Goal: Transaction & Acquisition: Obtain resource

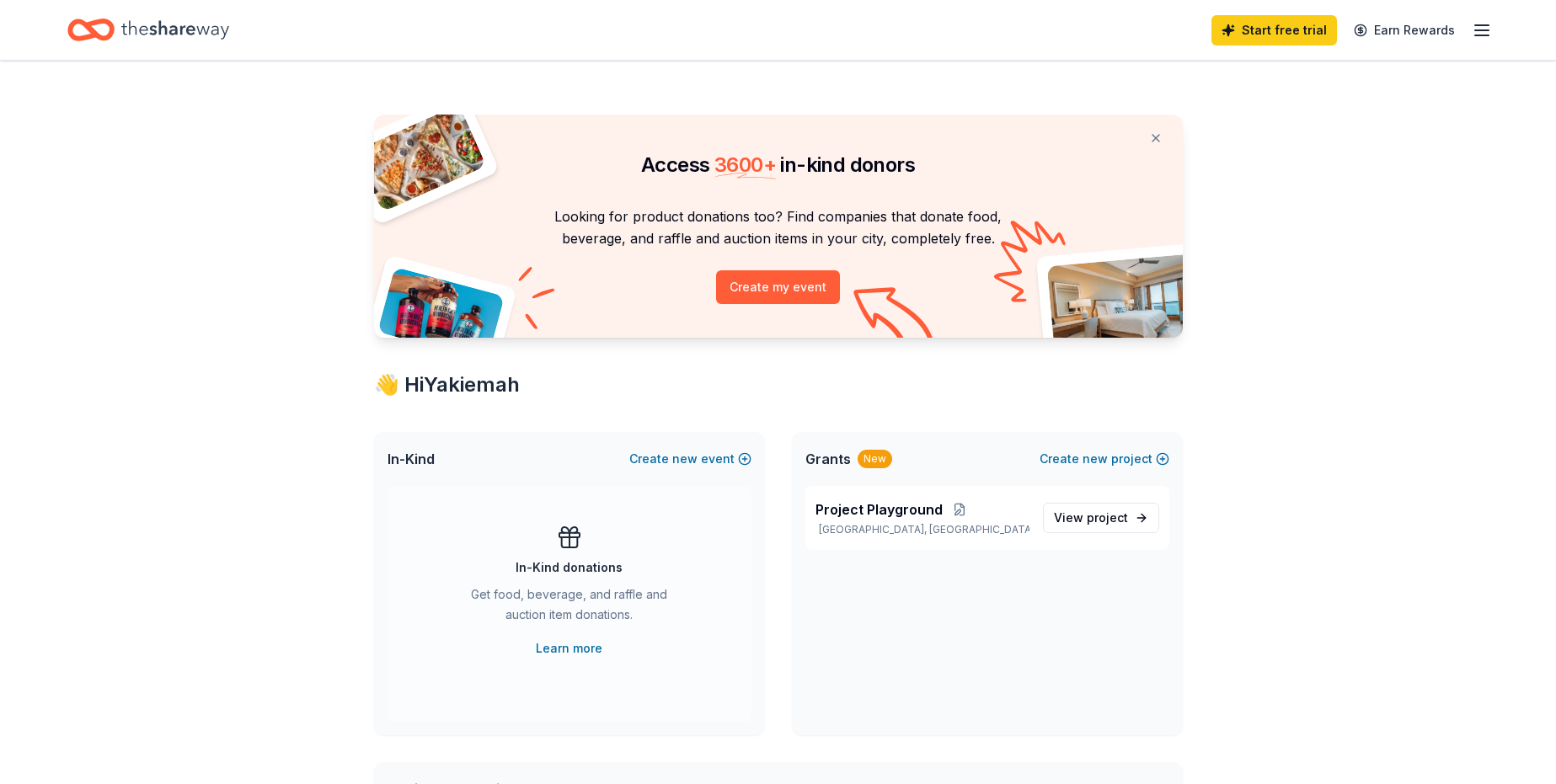
click at [1485, 32] on icon "button" at bounding box center [1482, 31] width 21 height 21
click at [1475, 33] on icon "button" at bounding box center [1482, 31] width 21 height 21
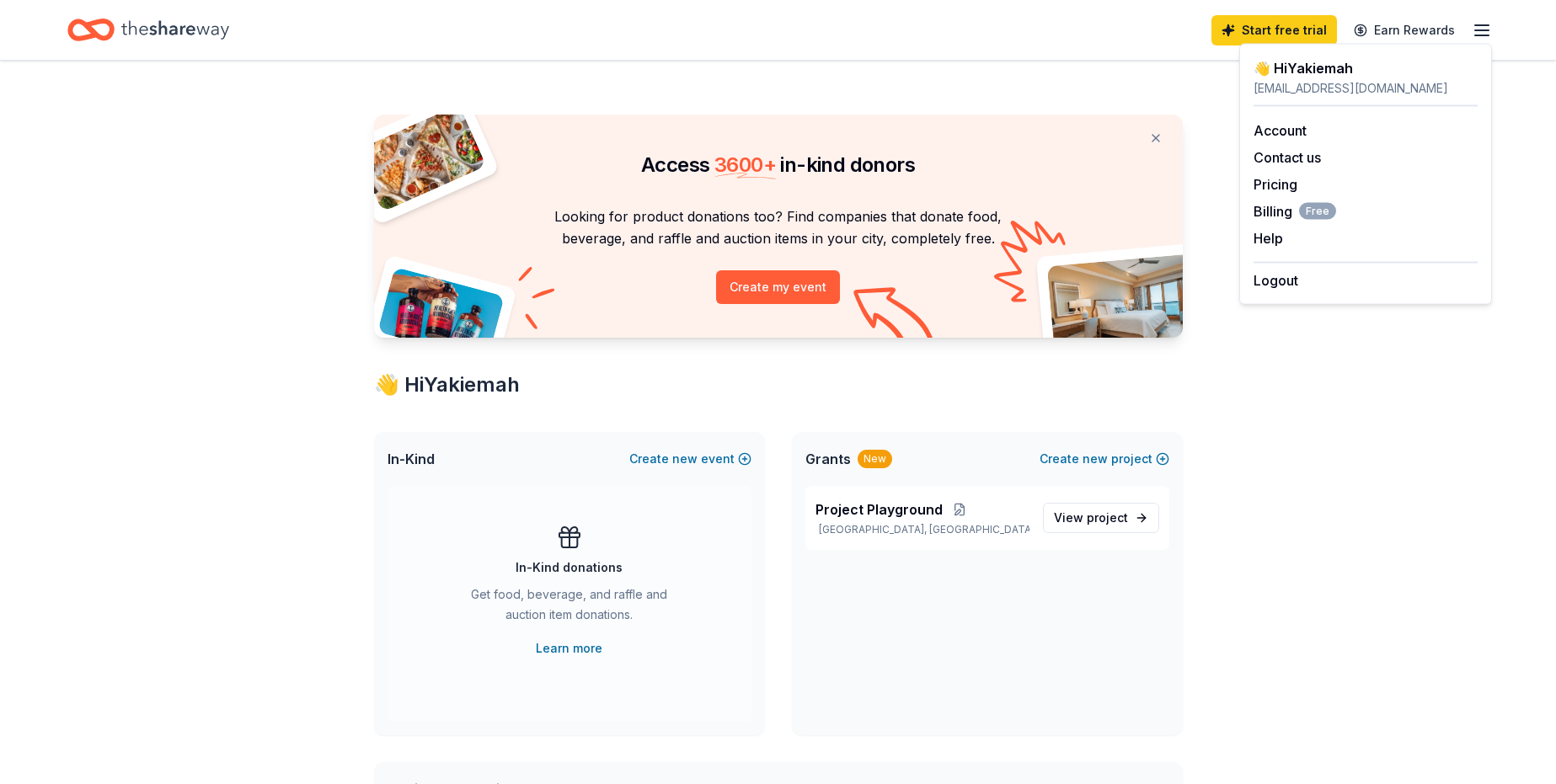
click at [1338, 466] on div "Access 3600 + in-kind donors Looking for product donations too? Find companies …" at bounding box center [778, 777] width 1556 height 1432
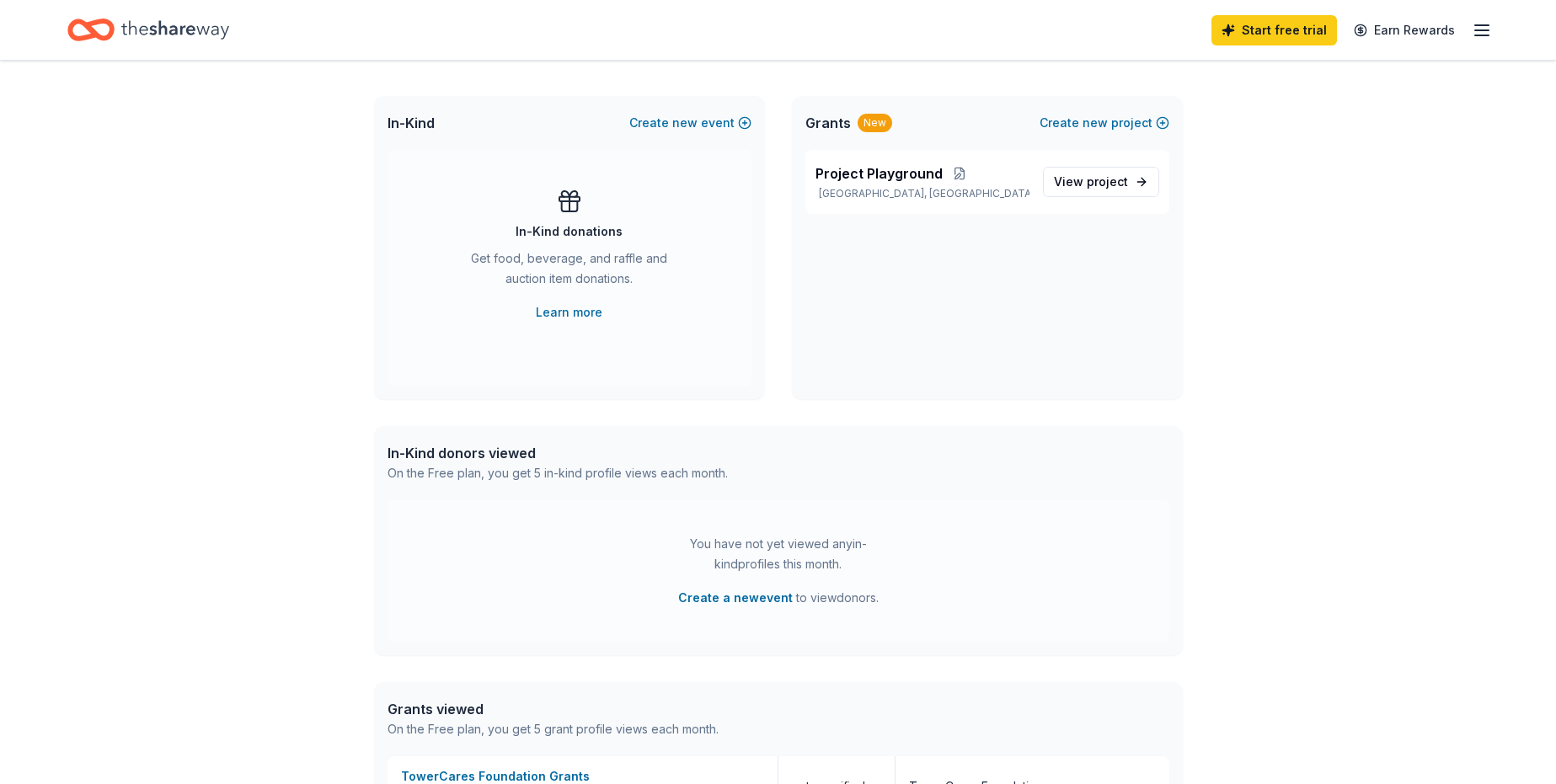
scroll to position [337, 0]
click at [583, 309] on link "Learn more" at bounding box center [569, 312] width 66 height 21
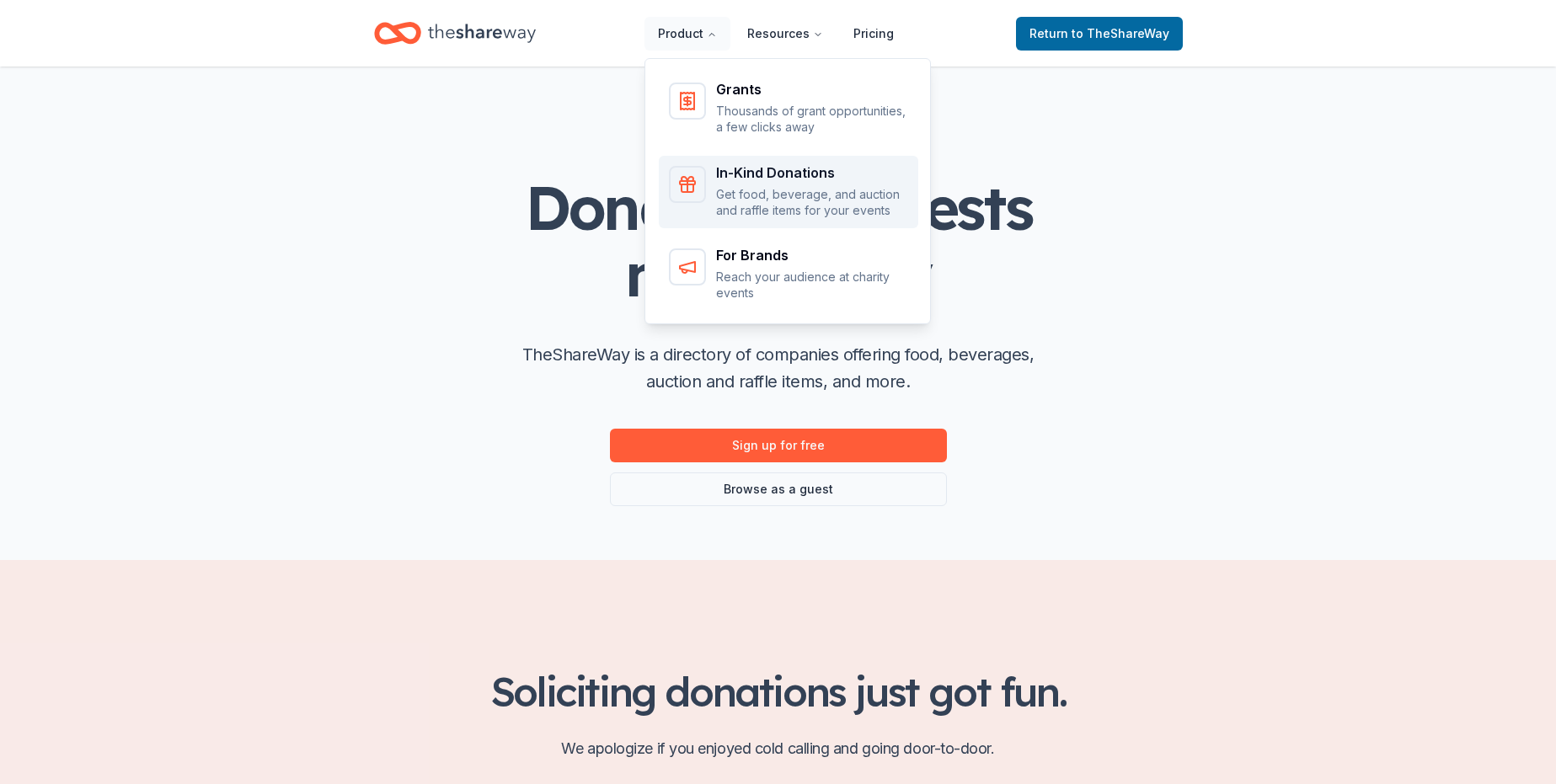
click at [752, 202] on p "Get food, beverage, and auction and raffle items for your events" at bounding box center [812, 203] width 192 height 33
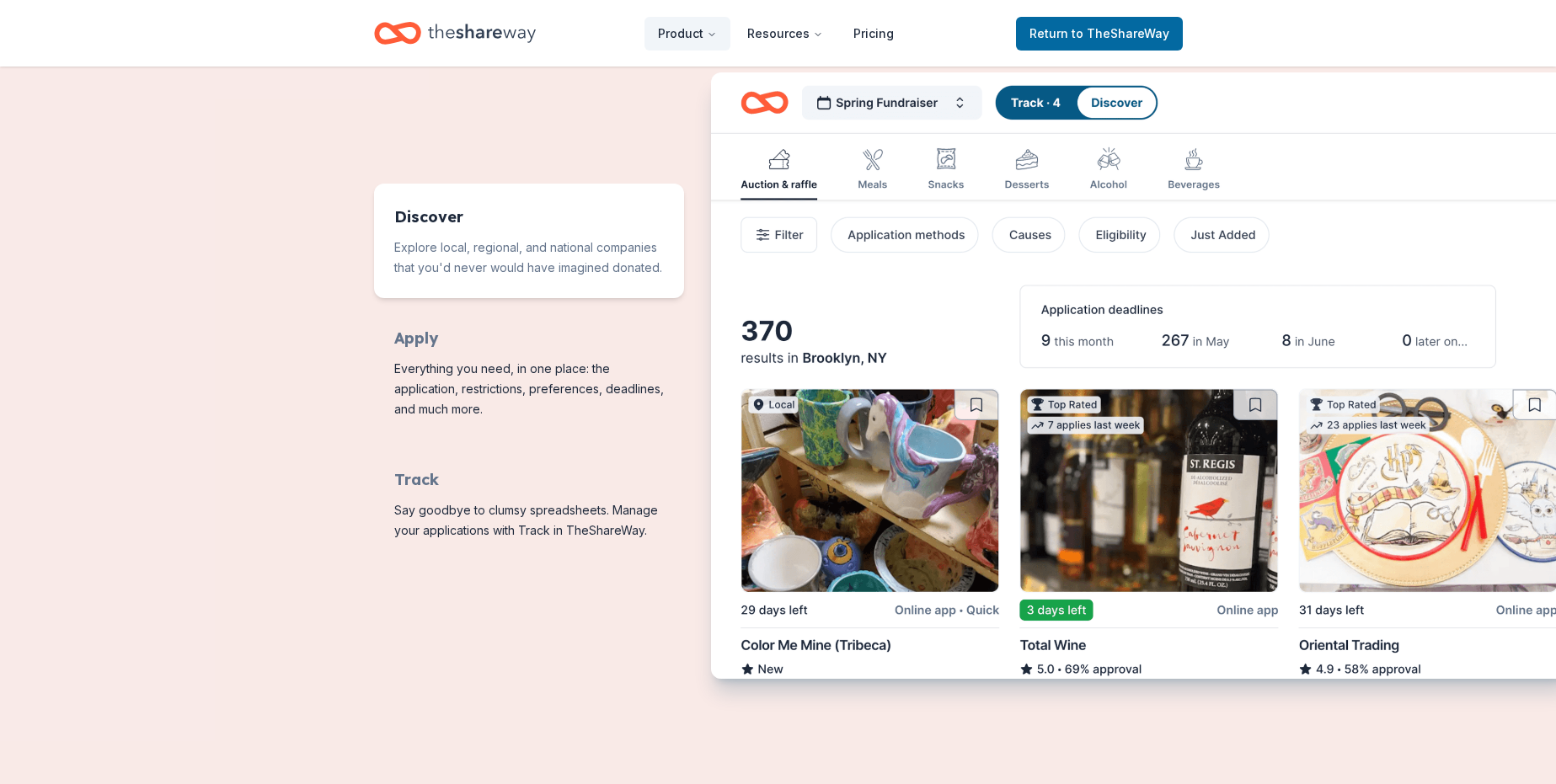
scroll to position [758, 0]
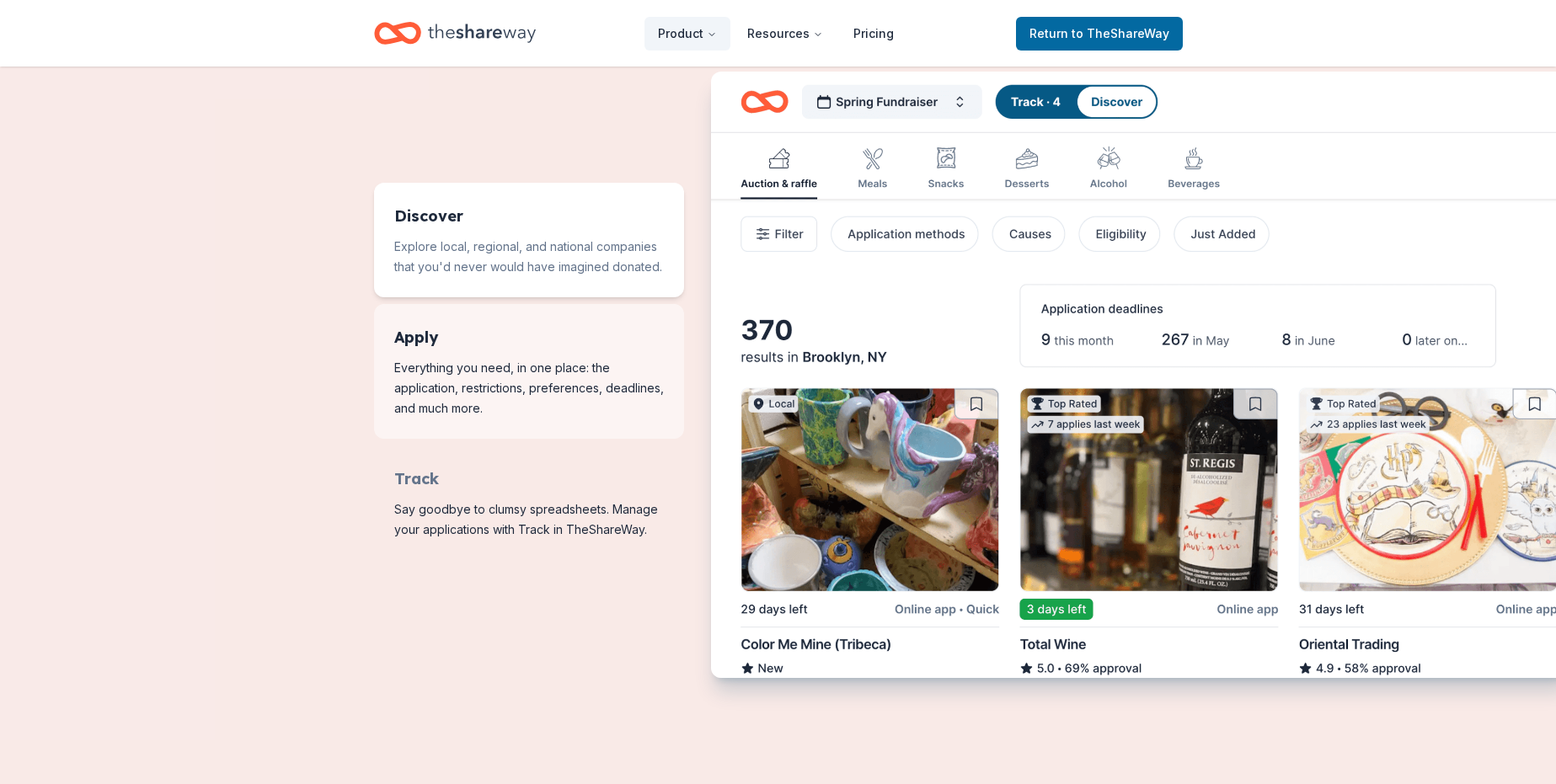
click at [526, 380] on span "Features for running your books" at bounding box center [529, 371] width 311 height 135
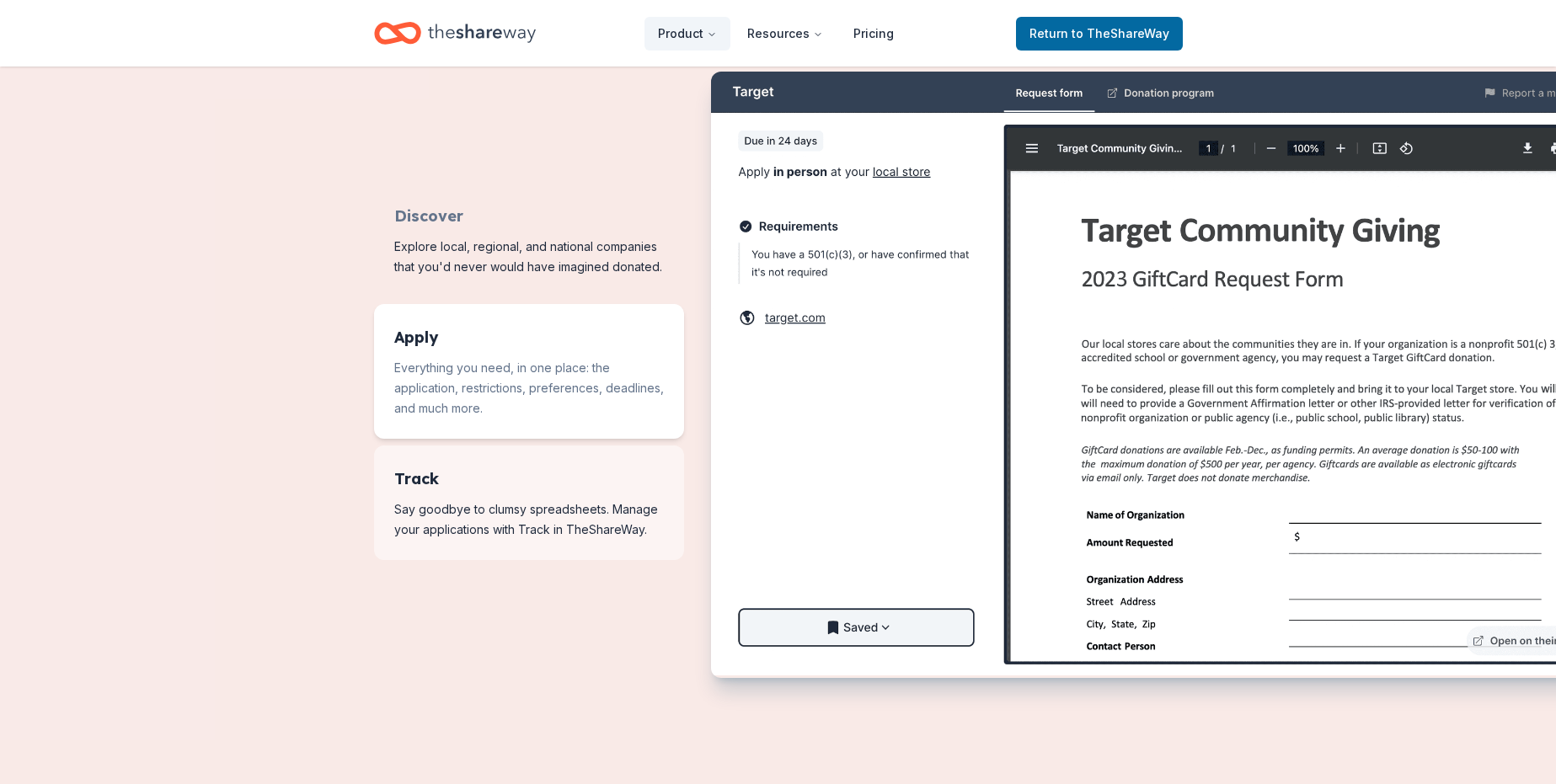
click at [559, 520] on span "Features for running your books" at bounding box center [529, 502] width 311 height 114
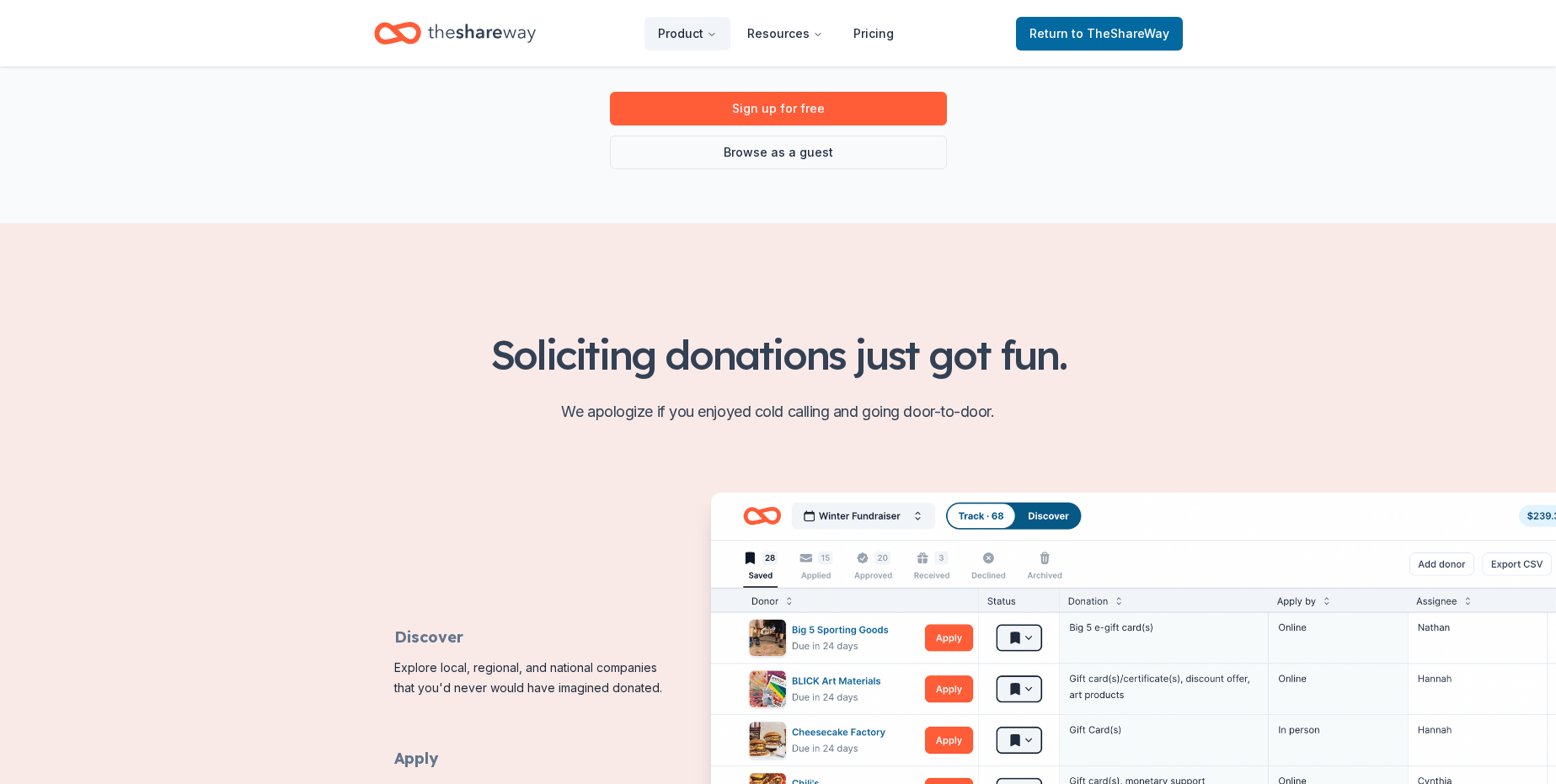
scroll to position [0, 0]
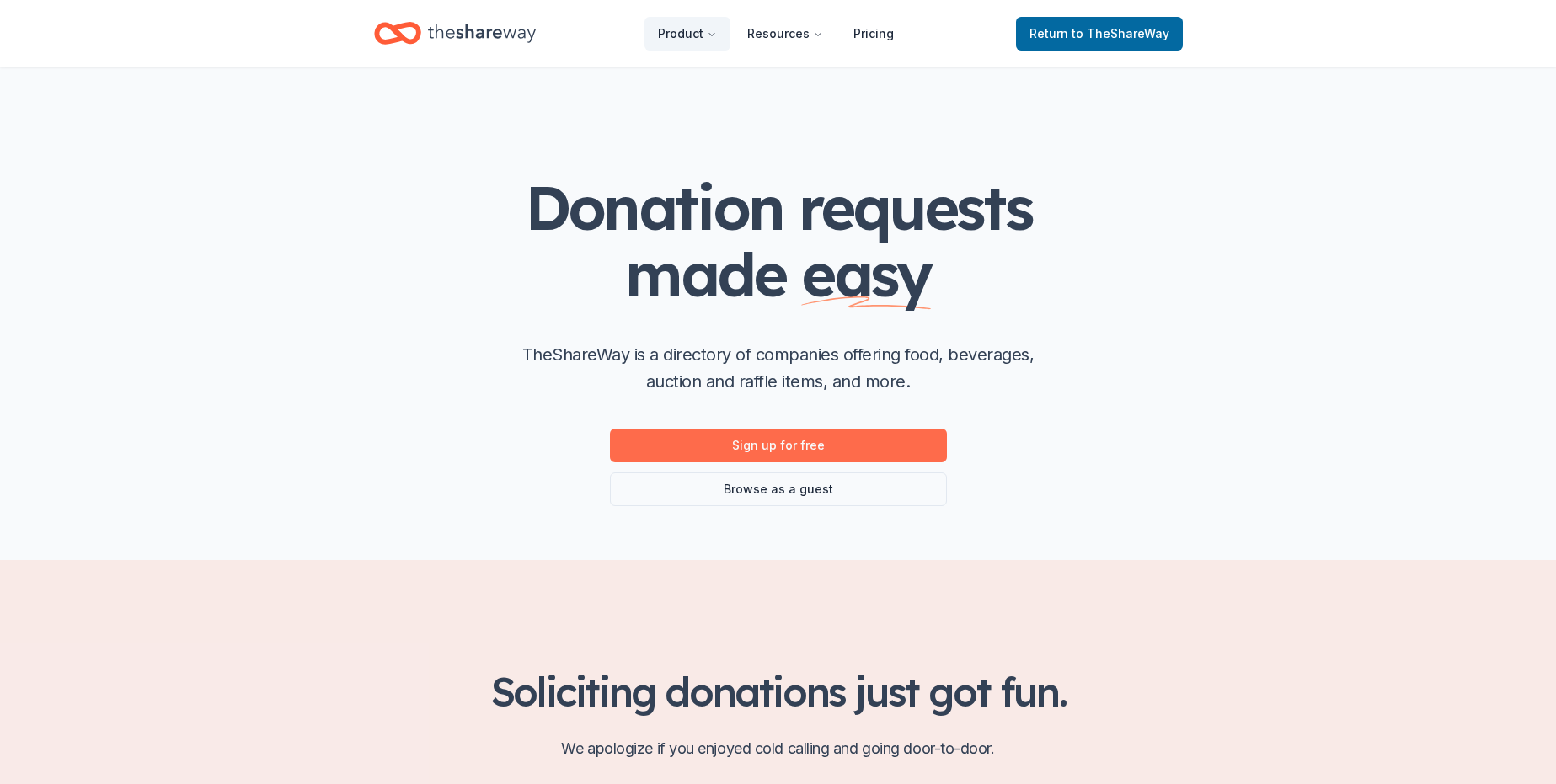
click at [815, 456] on link "Sign up for free" at bounding box center [778, 445] width 337 height 34
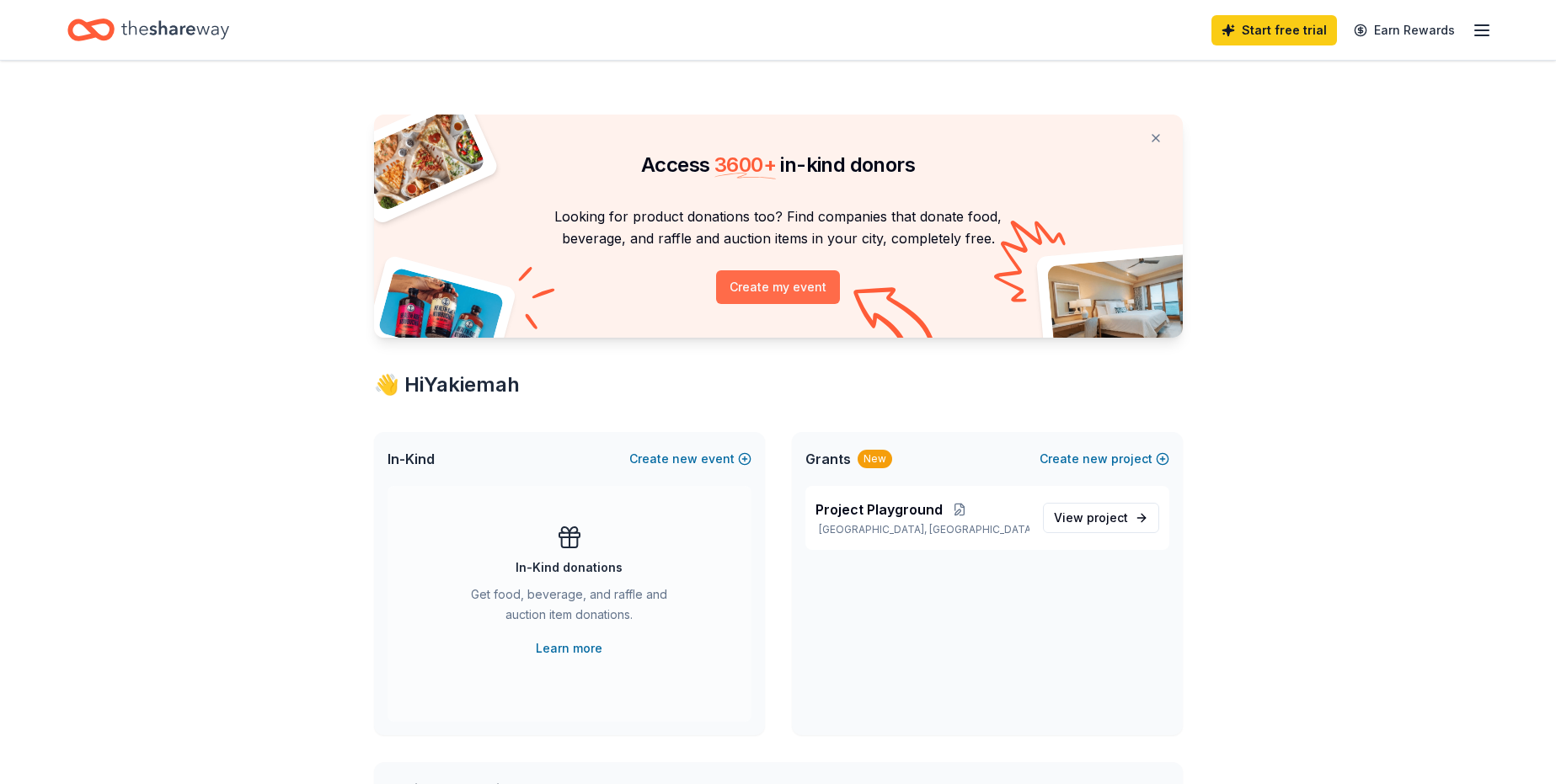
click at [791, 291] on button "Create my event" at bounding box center [778, 286] width 124 height 34
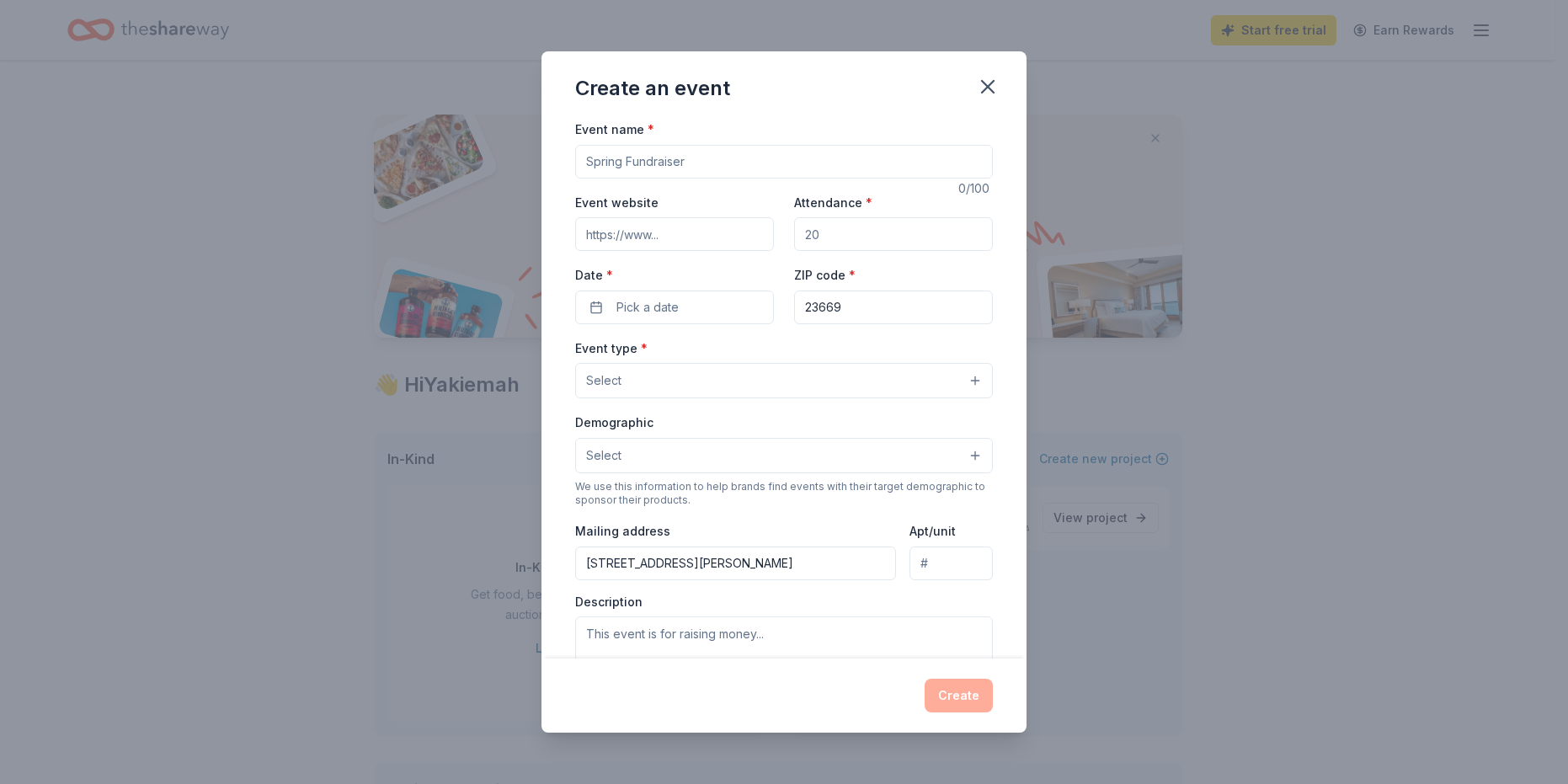
click at [670, 166] on input "Event name *" at bounding box center [784, 162] width 418 height 34
type input "Nutritional"
click at [985, 88] on icon "button" at bounding box center [987, 86] width 23 height 23
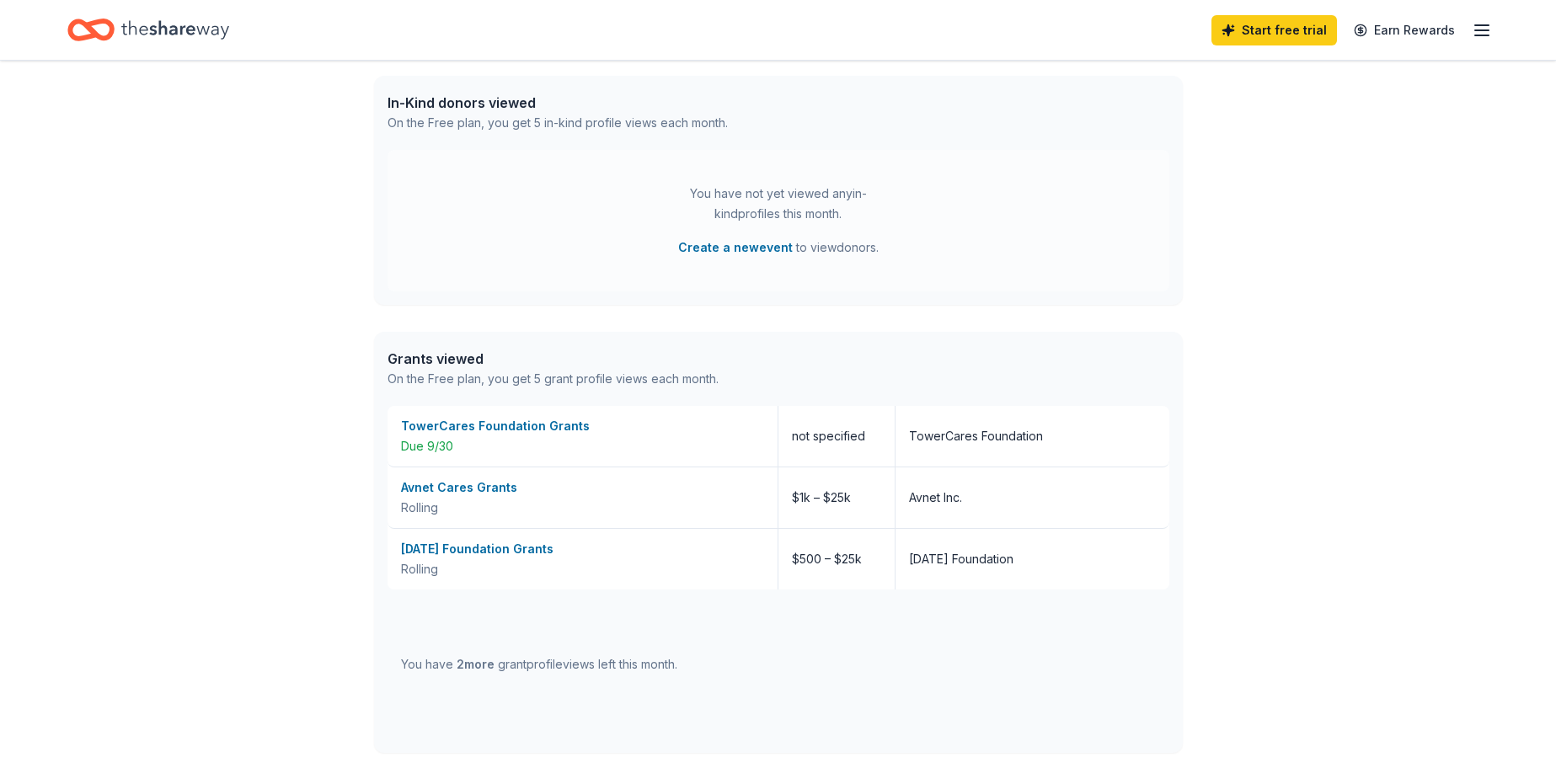
scroll to position [758, 0]
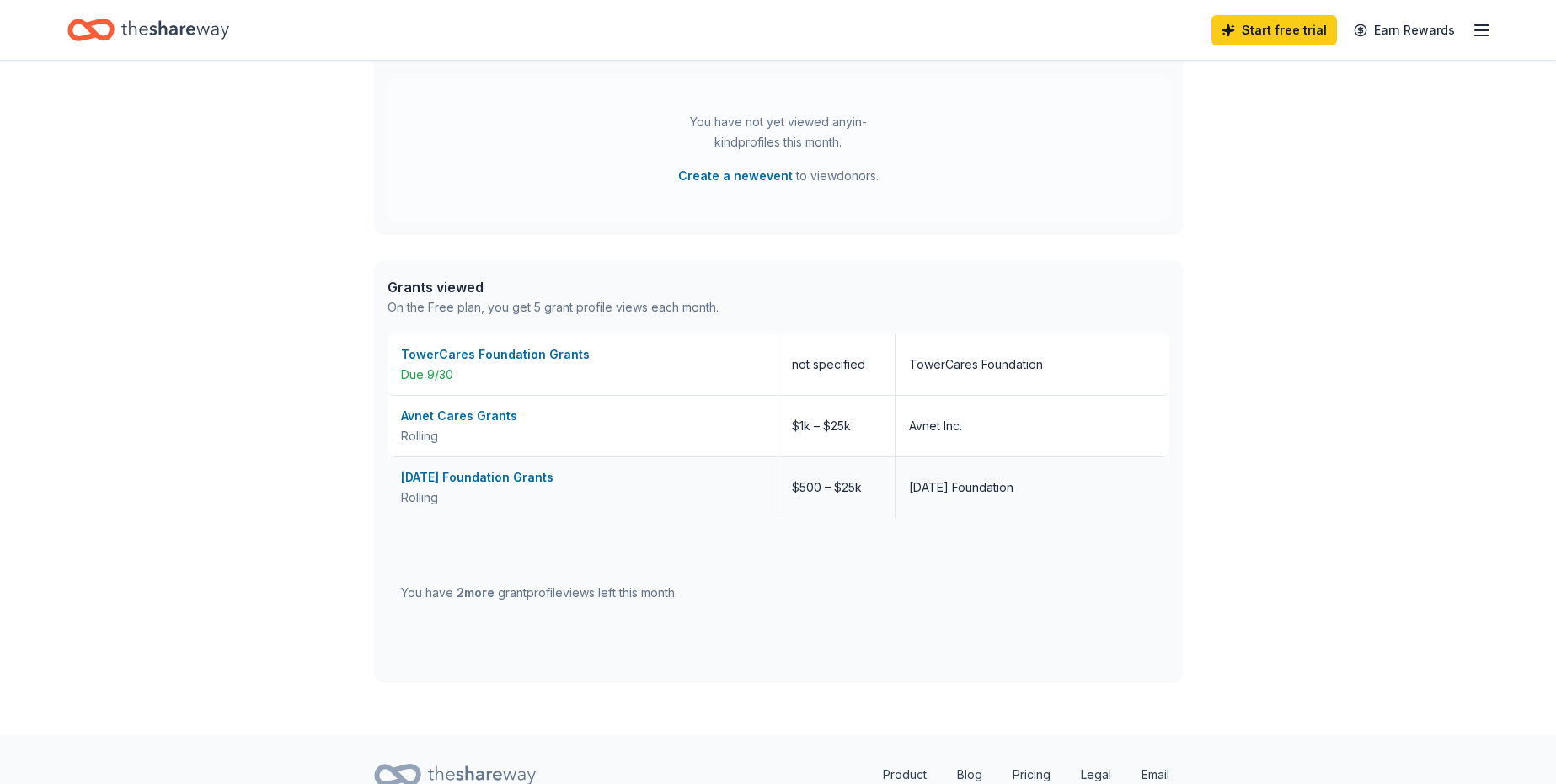
click at [634, 480] on div "Karma Foundation Grants" at bounding box center [582, 478] width 363 height 21
click at [802, 497] on div "$500 – $25k" at bounding box center [837, 487] width 117 height 61
click at [523, 476] on div "Karma Foundation Grants" at bounding box center [582, 478] width 363 height 21
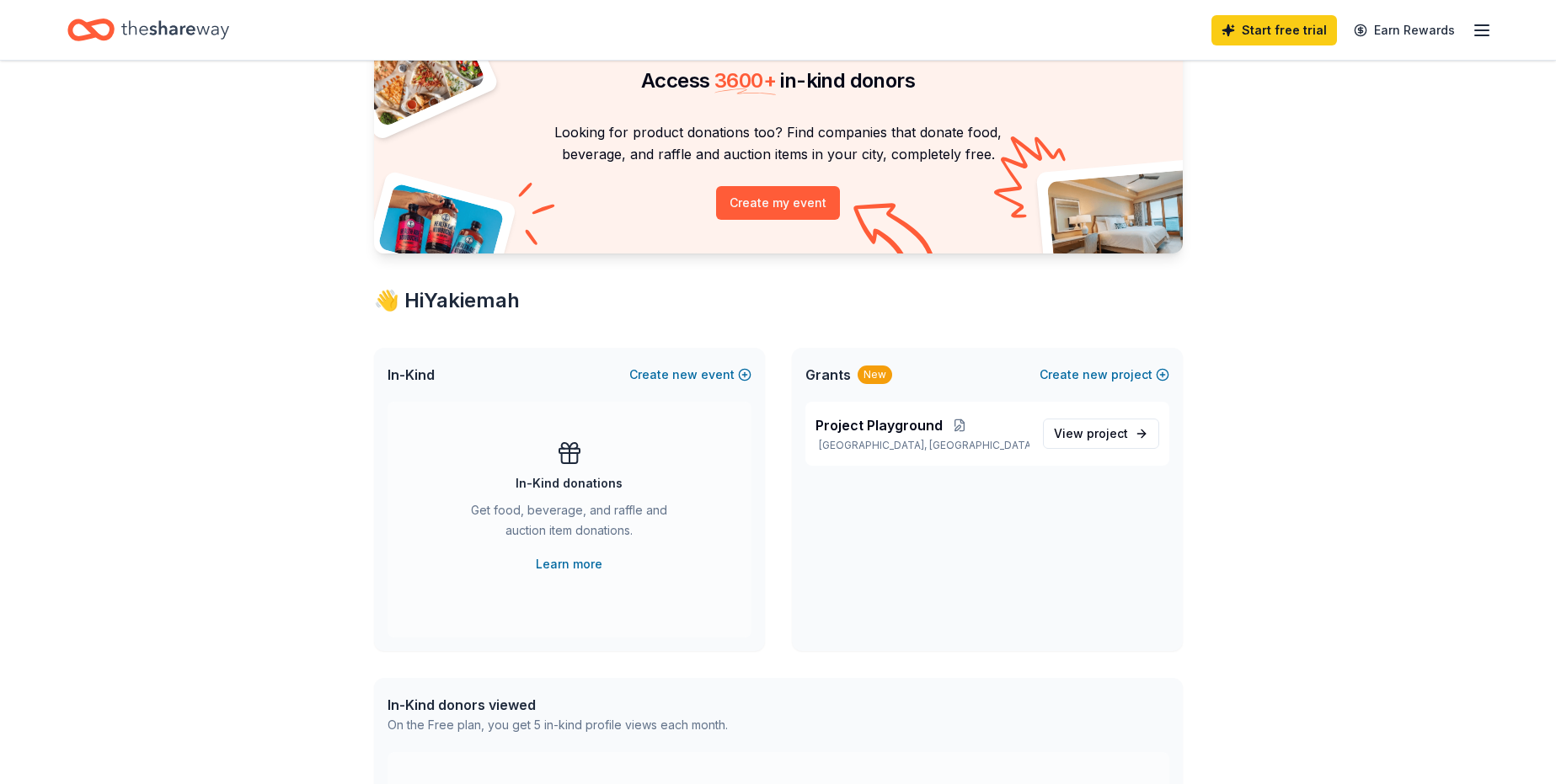
scroll to position [0, 0]
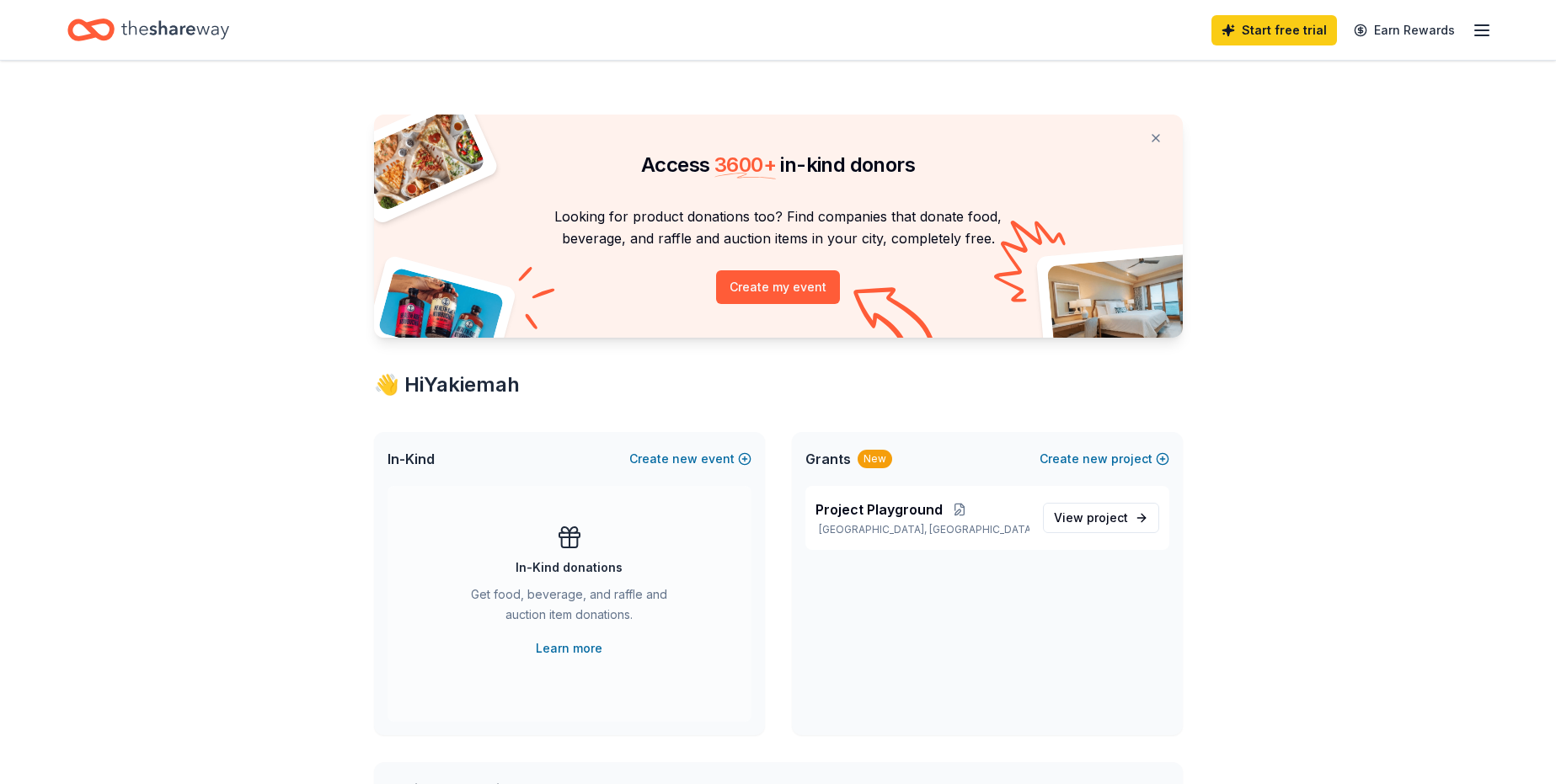
click at [1484, 27] on icon "button" at bounding box center [1482, 31] width 21 height 21
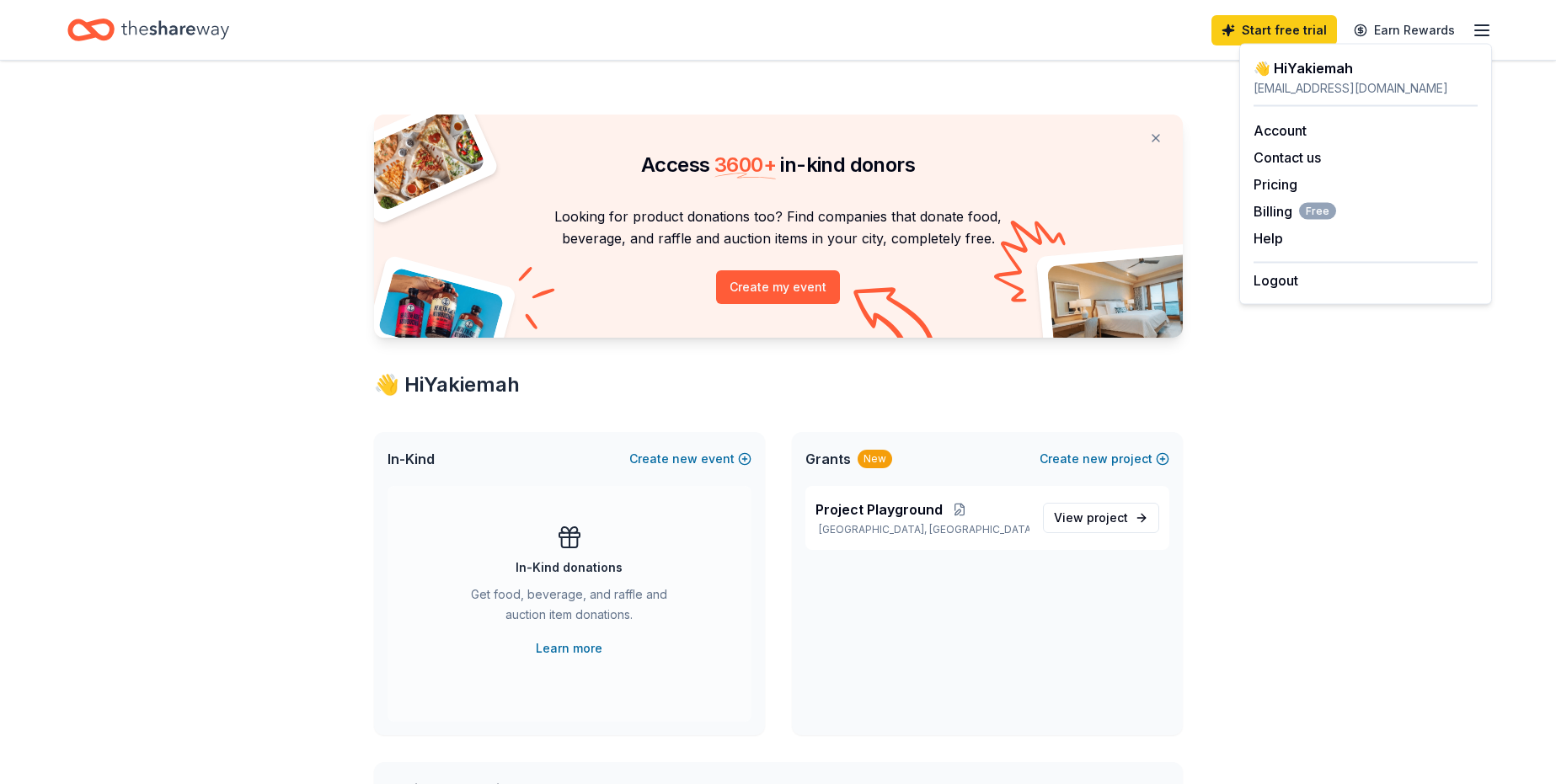
click at [1422, 458] on div "Access 3600 + in-kind donors Looking for product donations too? Find companies …" at bounding box center [778, 777] width 1556 height 1432
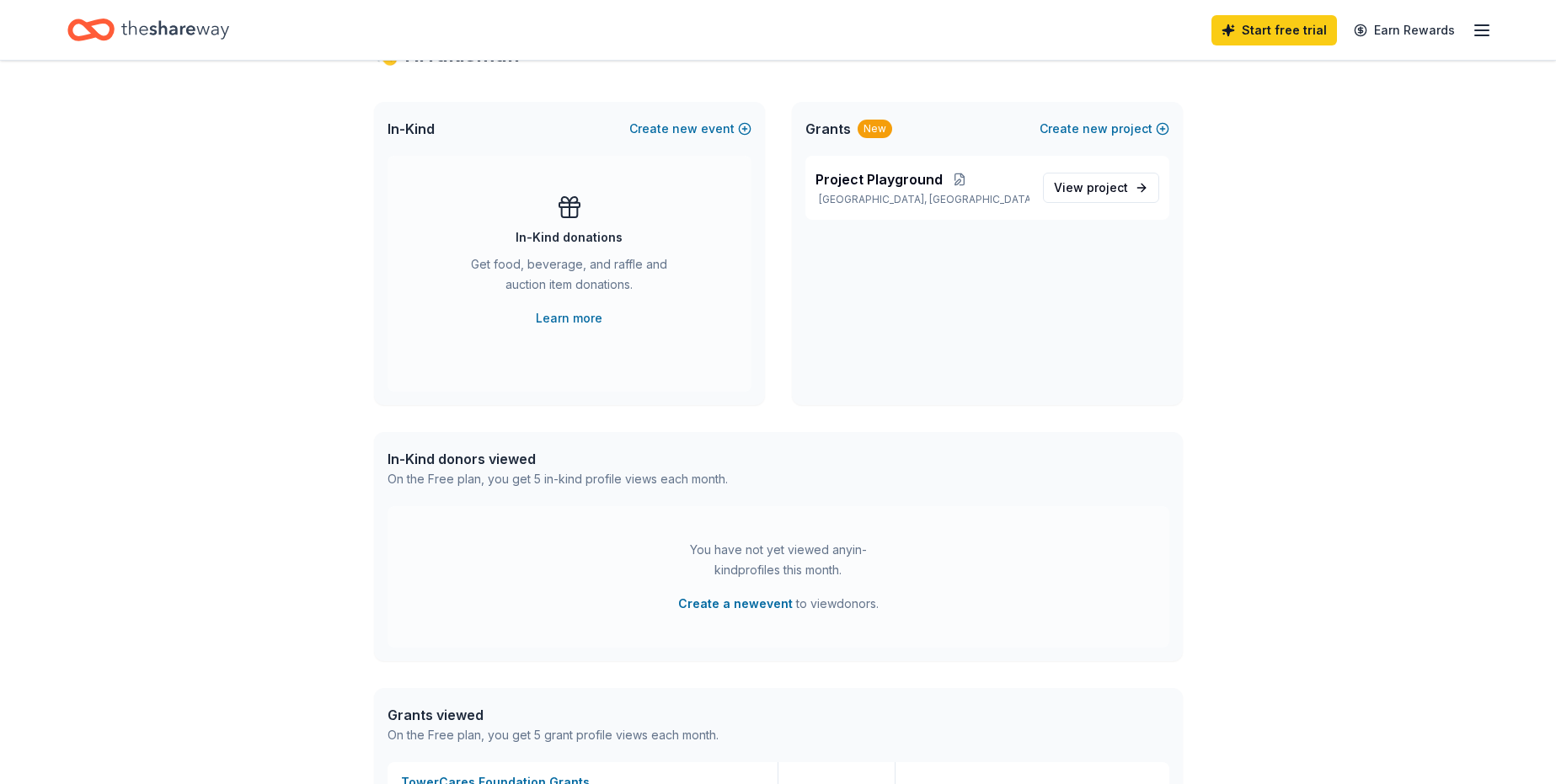
scroll to position [337, 0]
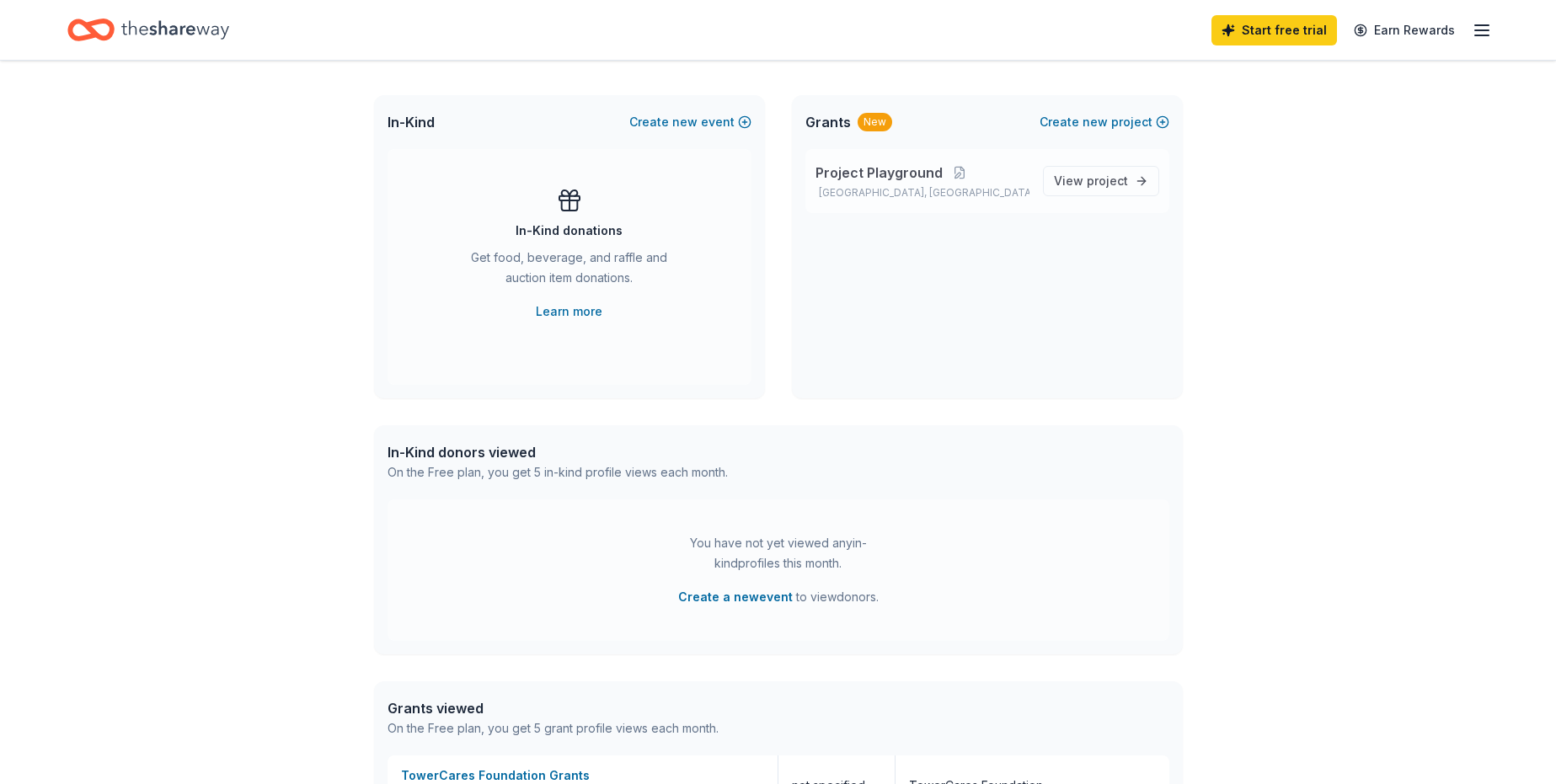
click at [887, 175] on span "Project Playground" at bounding box center [879, 173] width 127 height 21
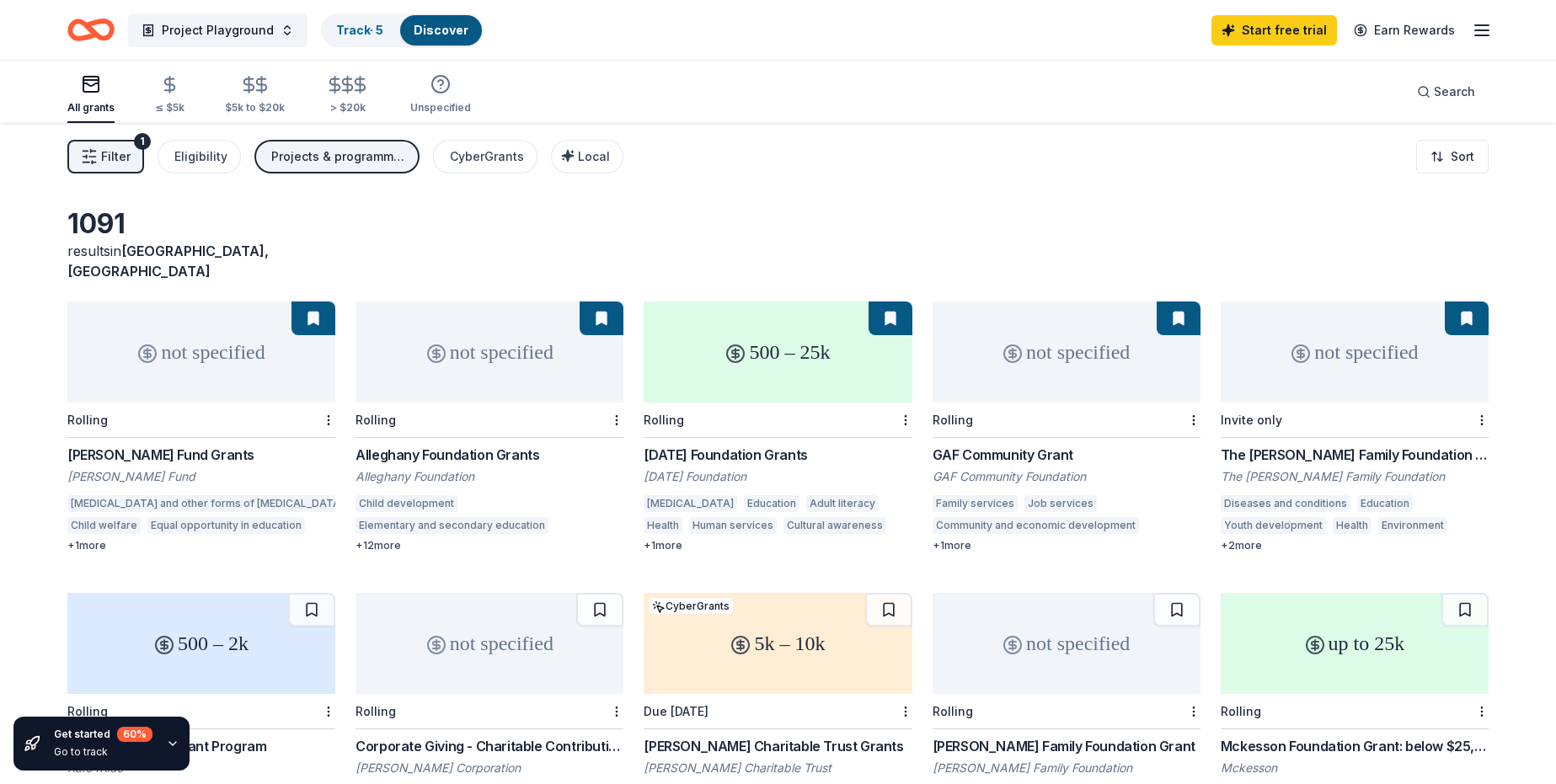
click at [130, 168] on button "Filter 1" at bounding box center [105, 156] width 77 height 34
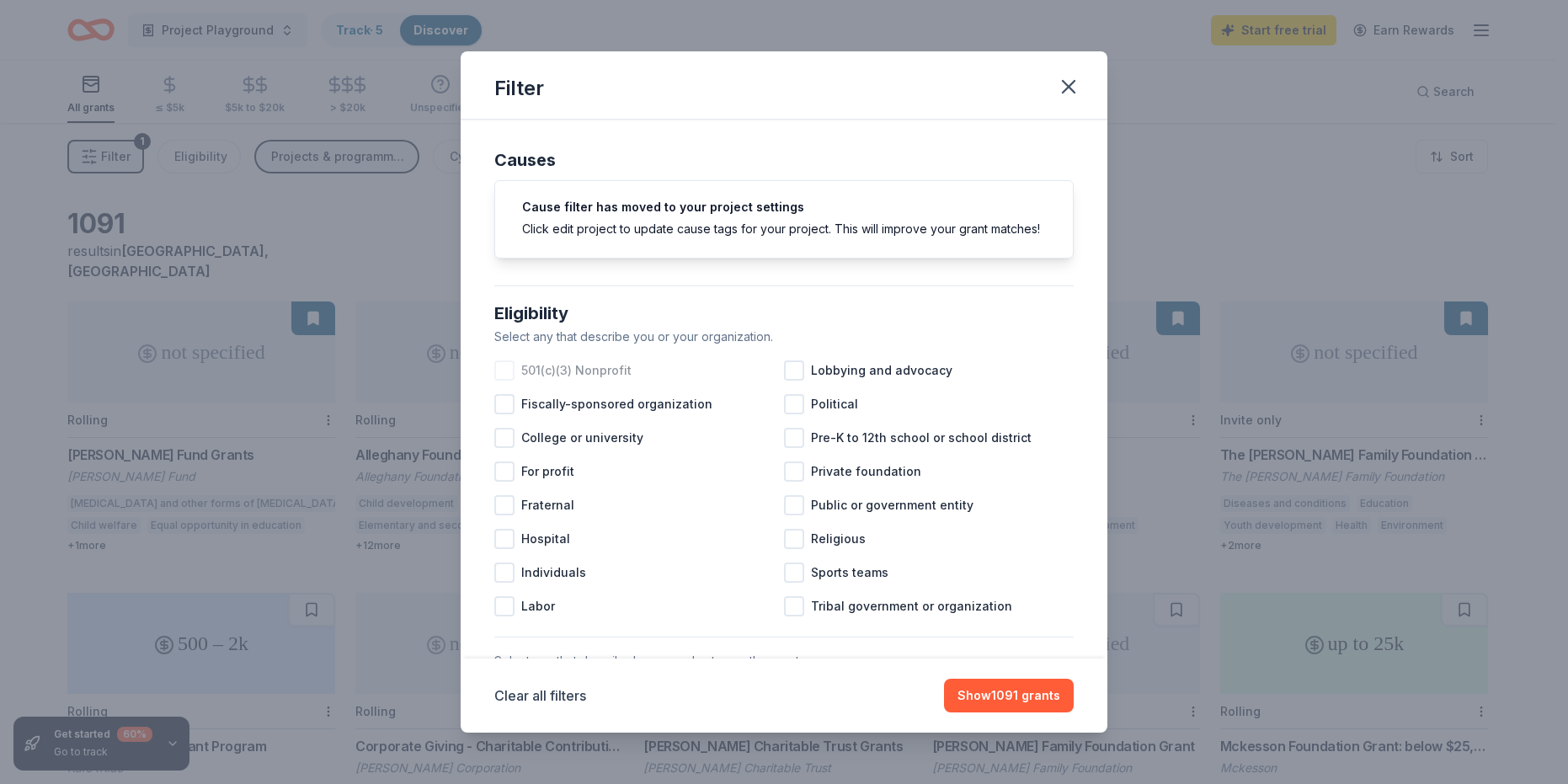
click at [512, 381] on div at bounding box center [505, 371] width 21 height 21
click at [1025, 701] on button "Show 838 grants" at bounding box center [1010, 695] width 127 height 34
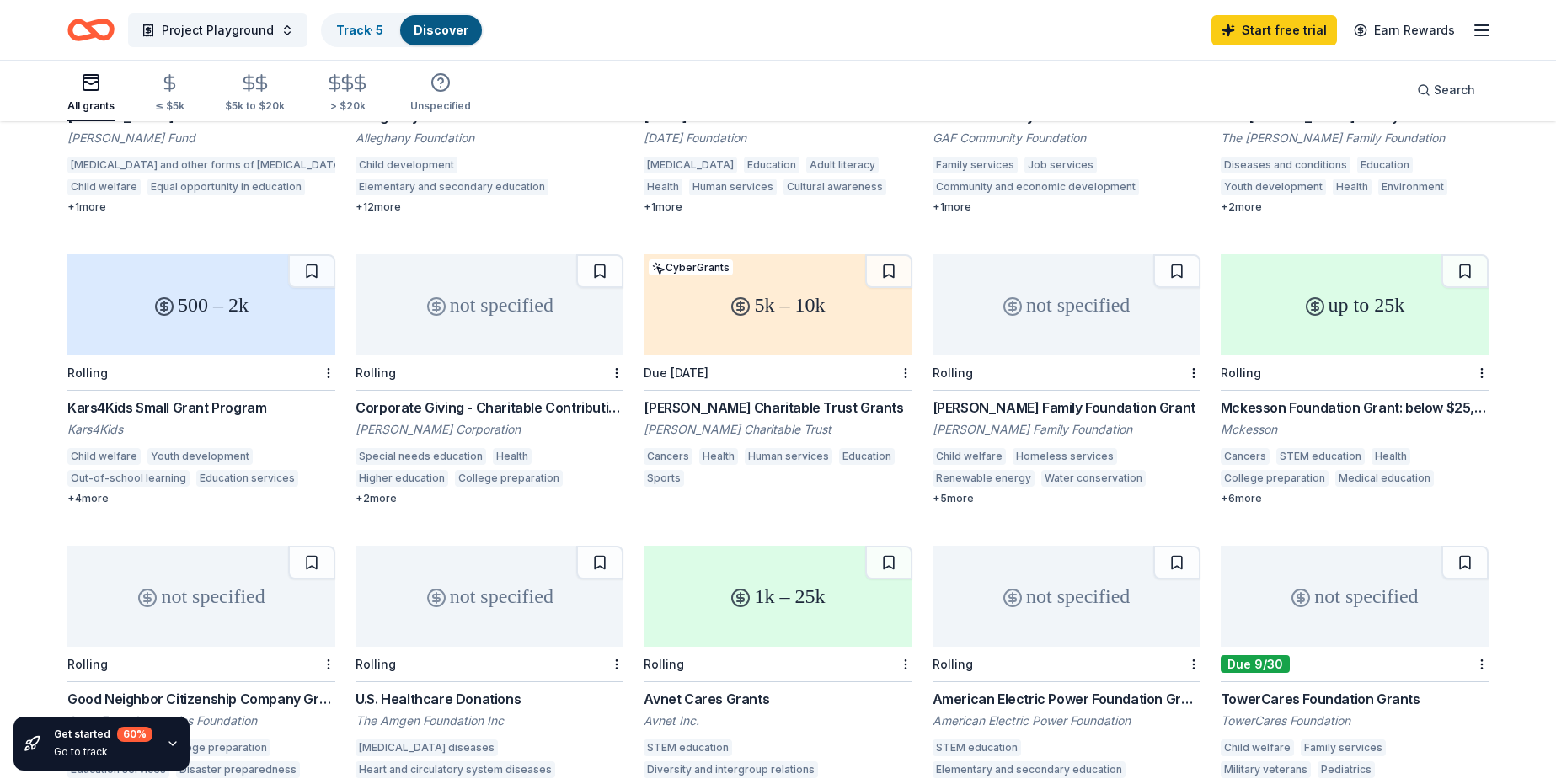
scroll to position [344, 0]
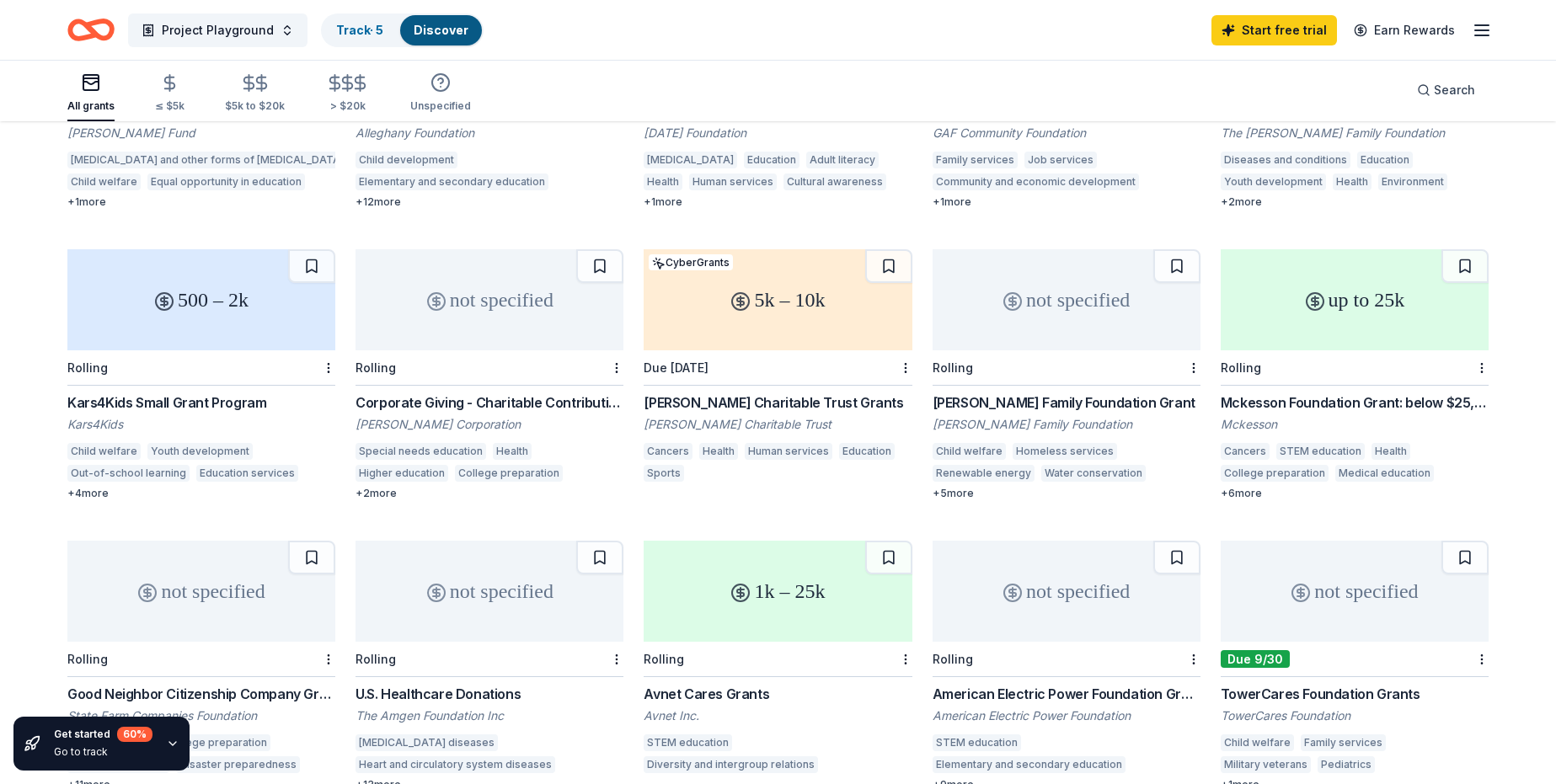
click at [117, 393] on div "Kars4Kids Small Grant Program" at bounding box center [201, 403] width 268 height 21
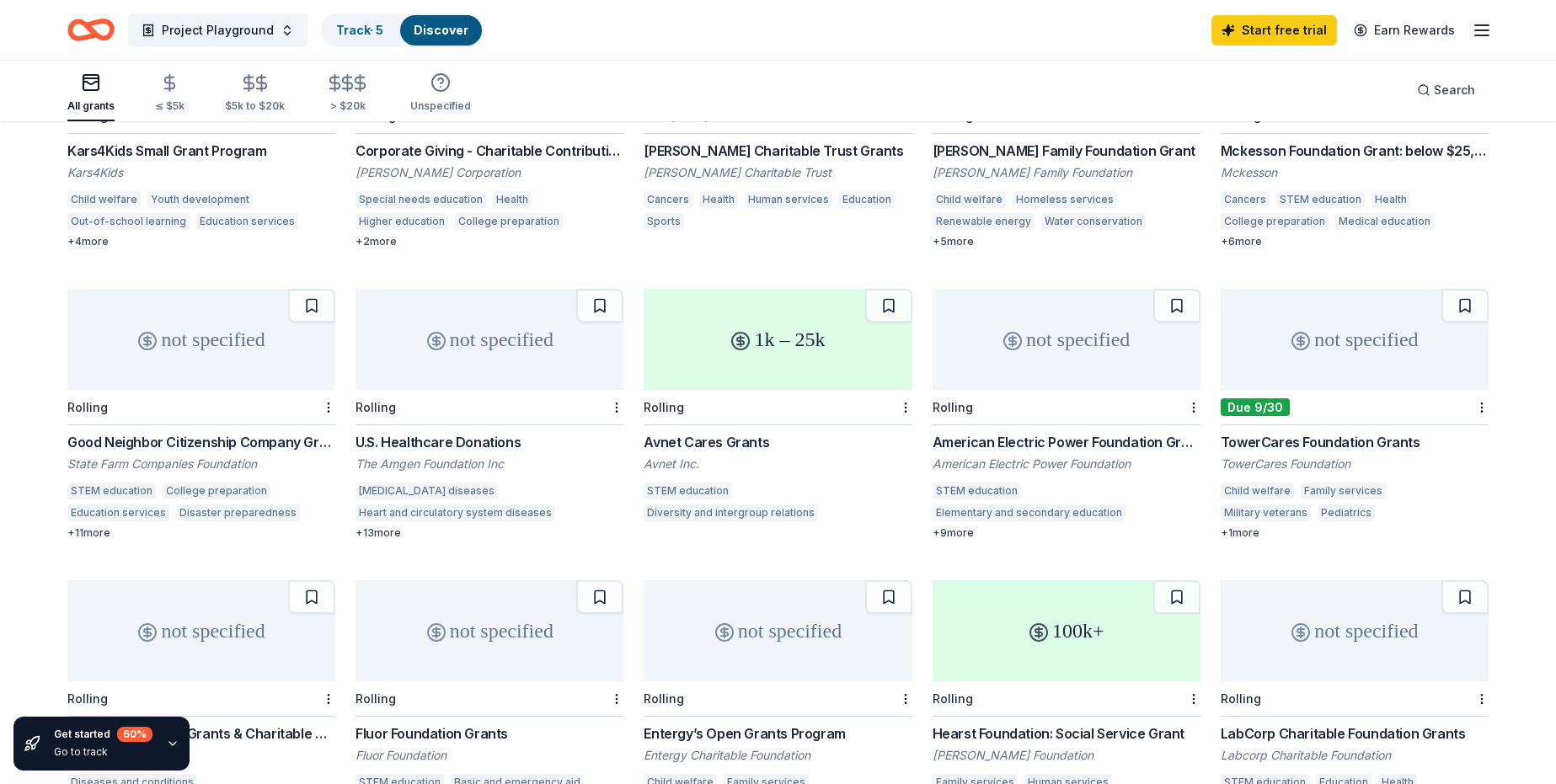
scroll to position [597, 0]
click at [1279, 432] on div "TowerCares Foundation Grants" at bounding box center [1356, 442] width 268 height 21
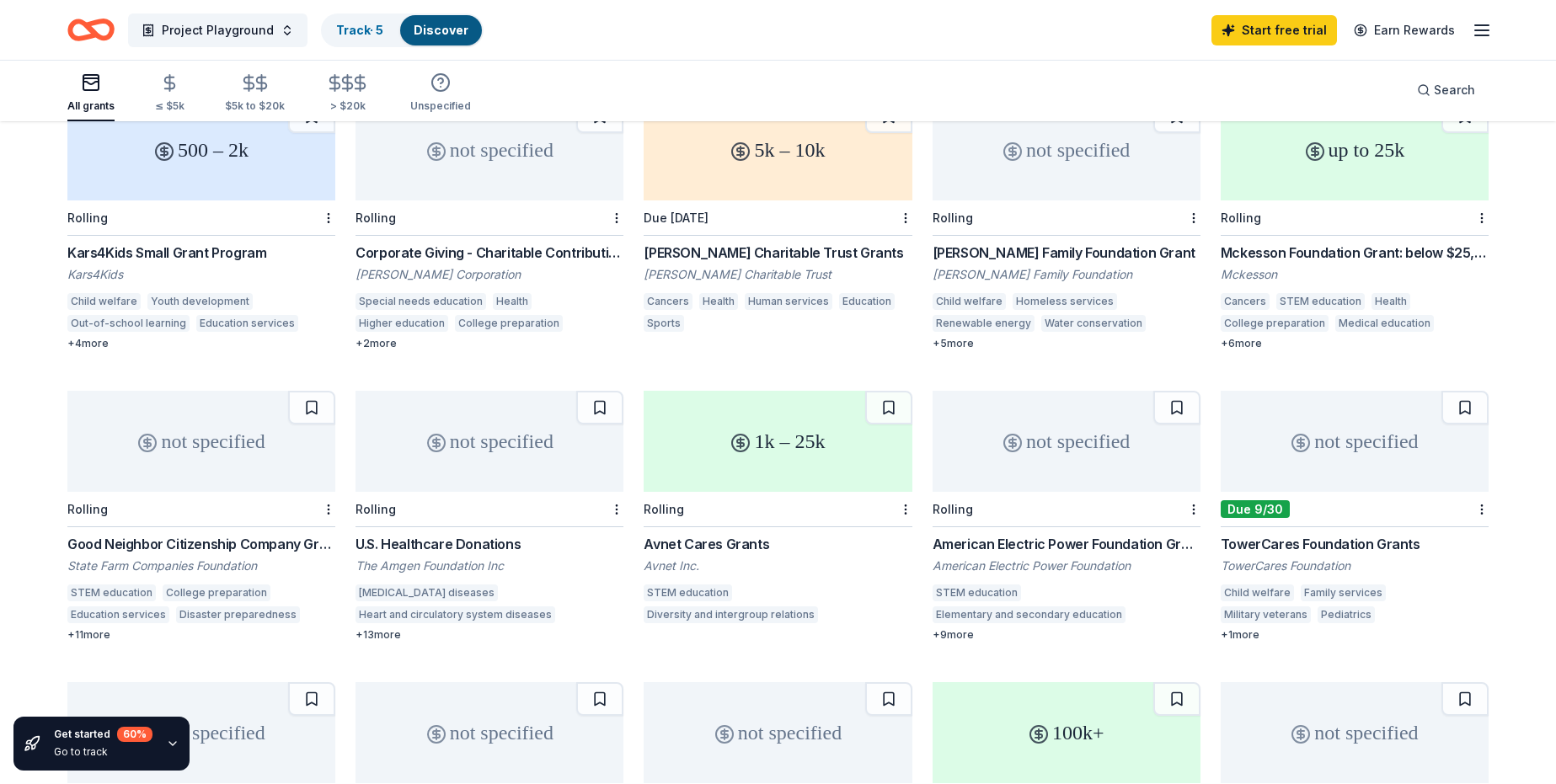
scroll to position [413, 0]
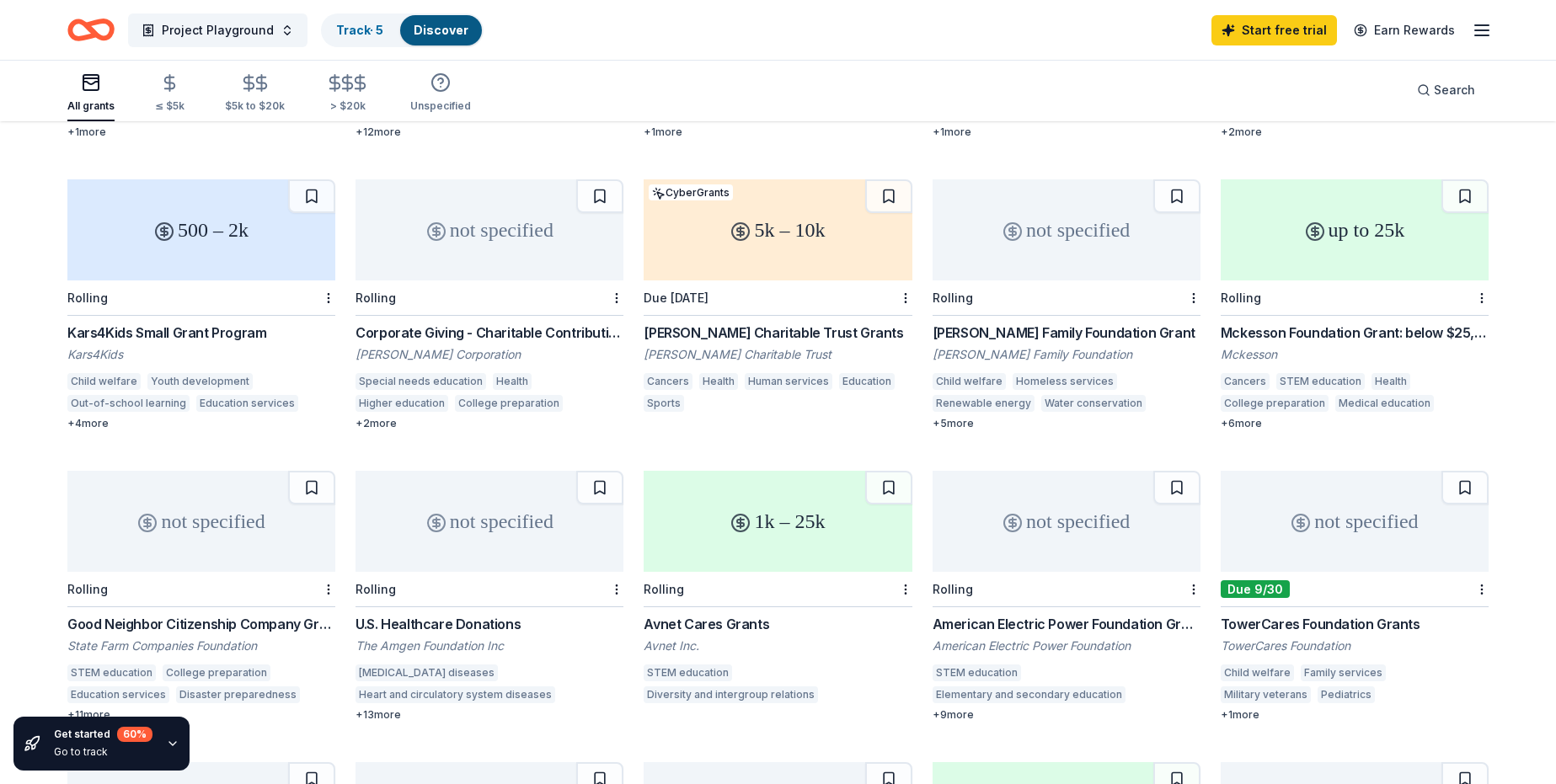
click at [492, 322] on div "Corporate Giving - Charitable Contributions" at bounding box center [489, 333] width 268 height 21
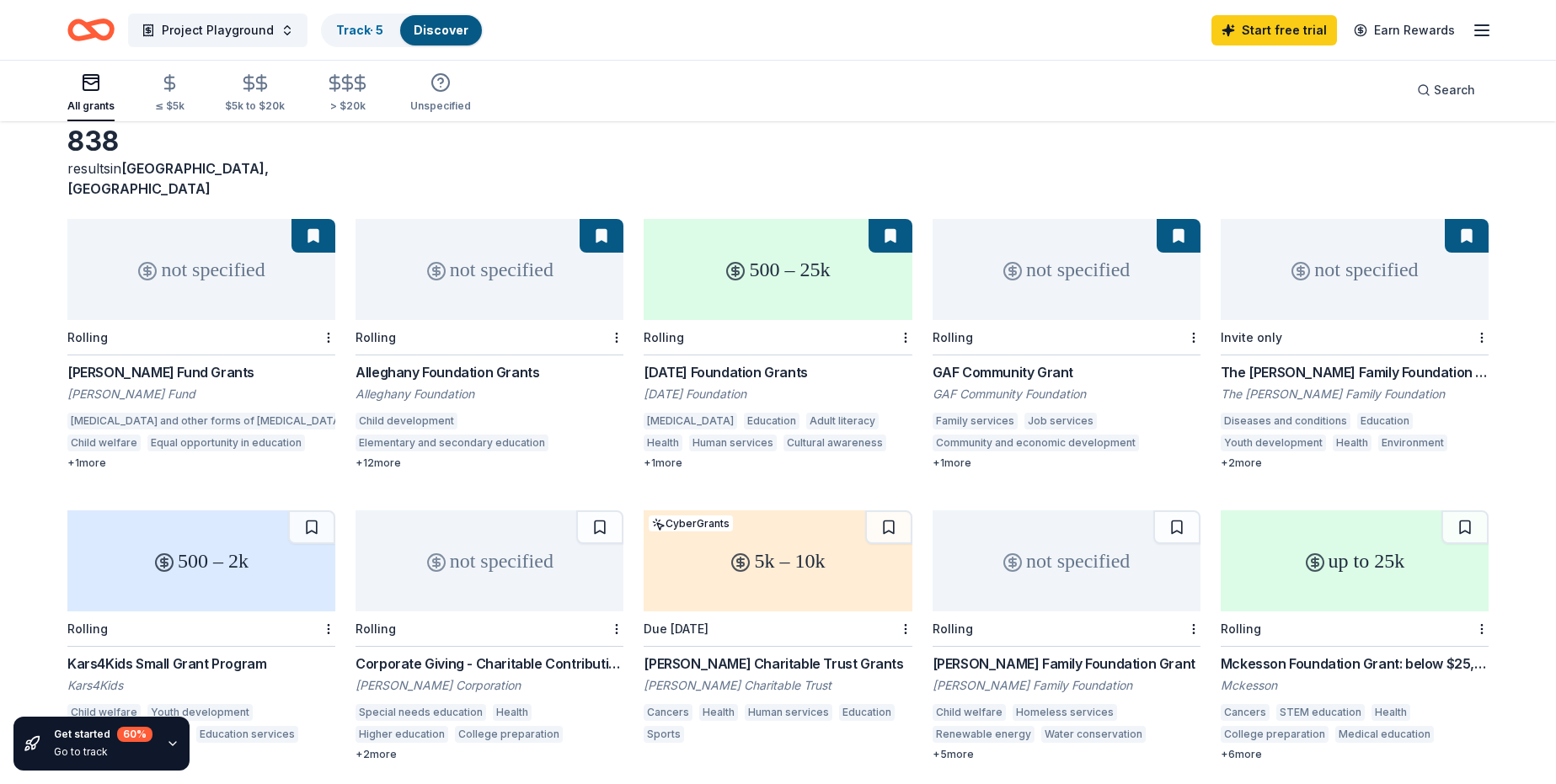
scroll to position [0, 0]
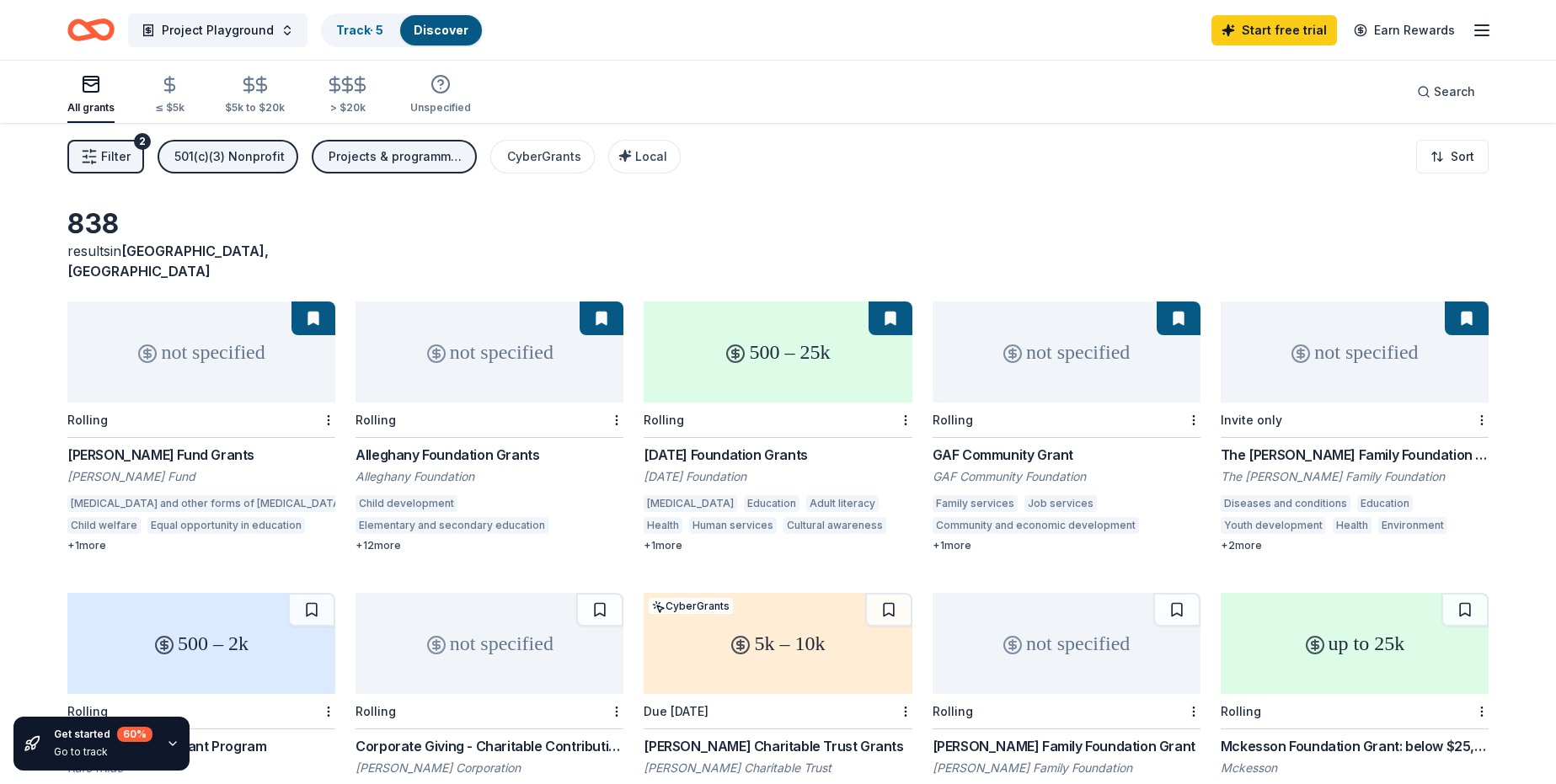
click at [449, 444] on div "Alleghany Foundation Grants" at bounding box center [489, 455] width 268 height 21
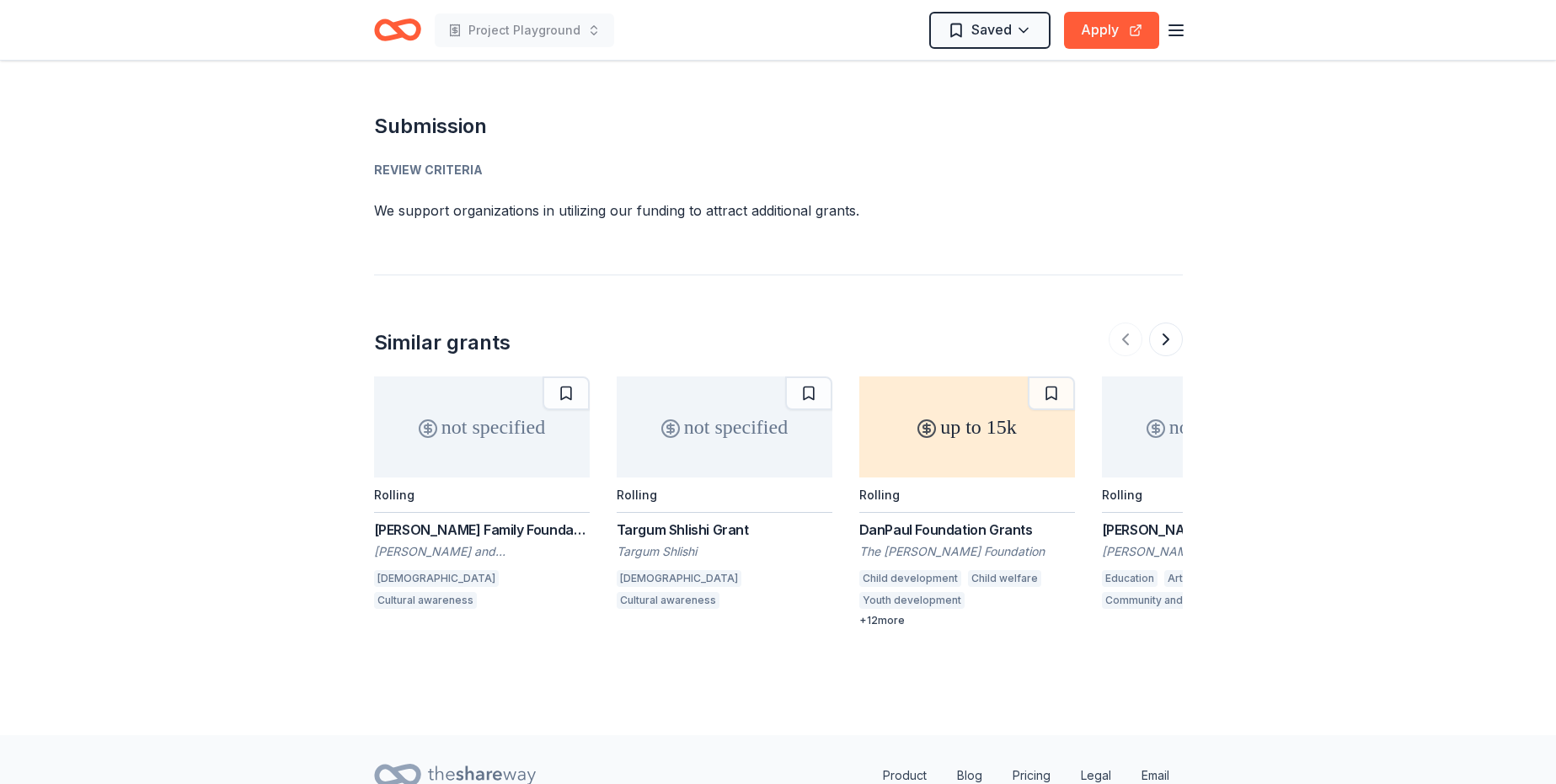
scroll to position [1492, 0]
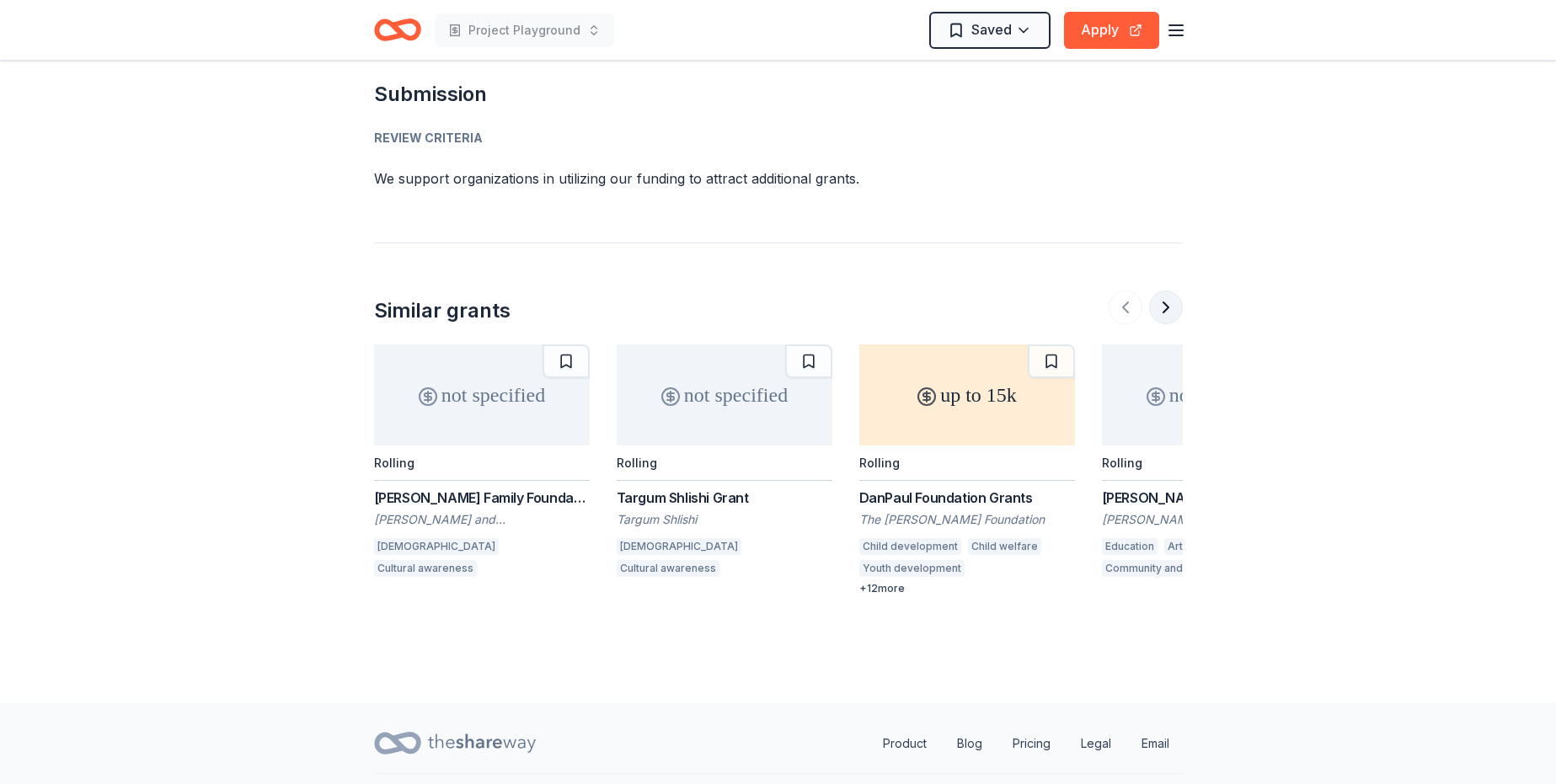
click at [1169, 291] on button at bounding box center [1165, 307] width 34 height 34
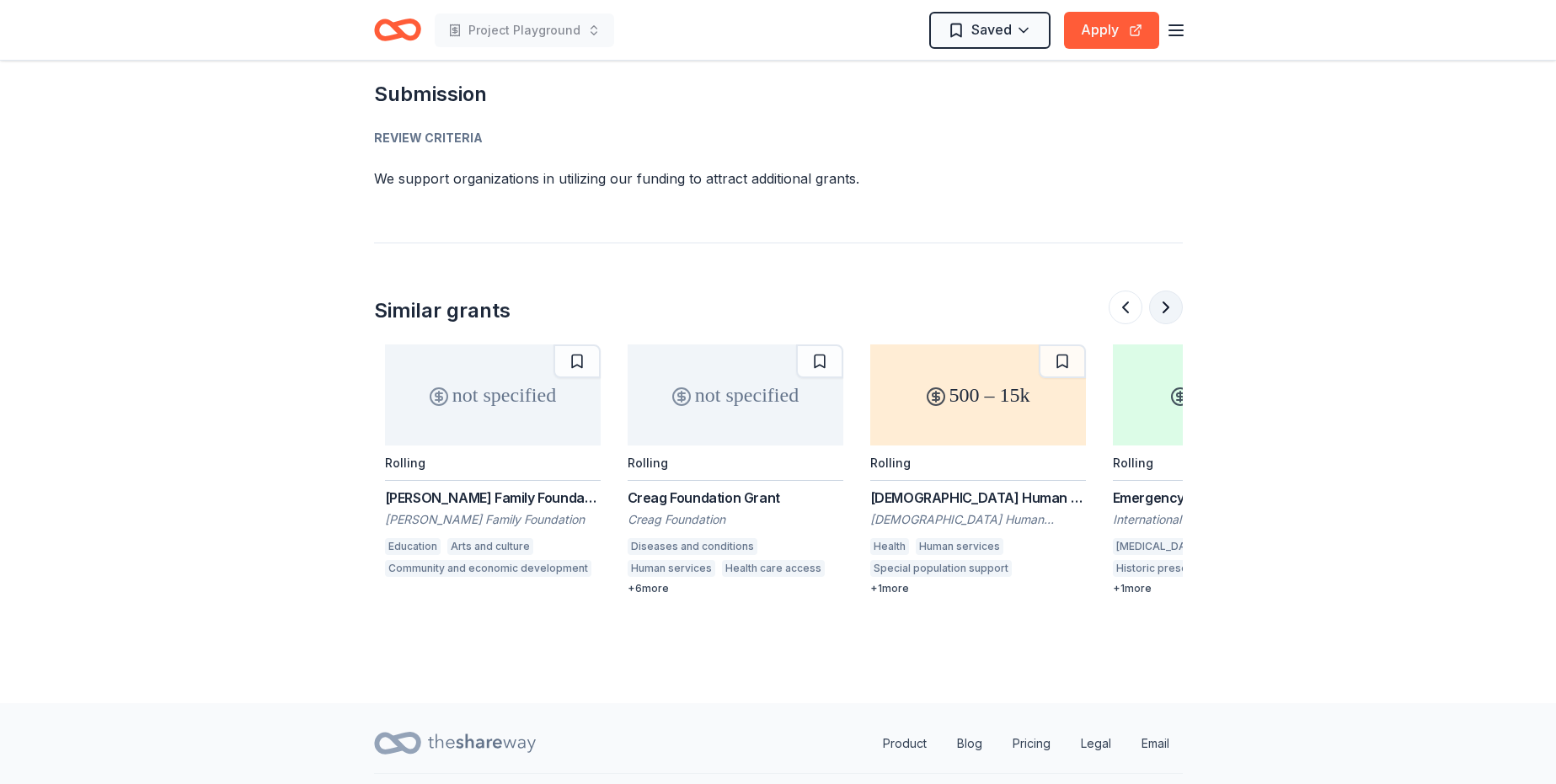
scroll to position [0, 728]
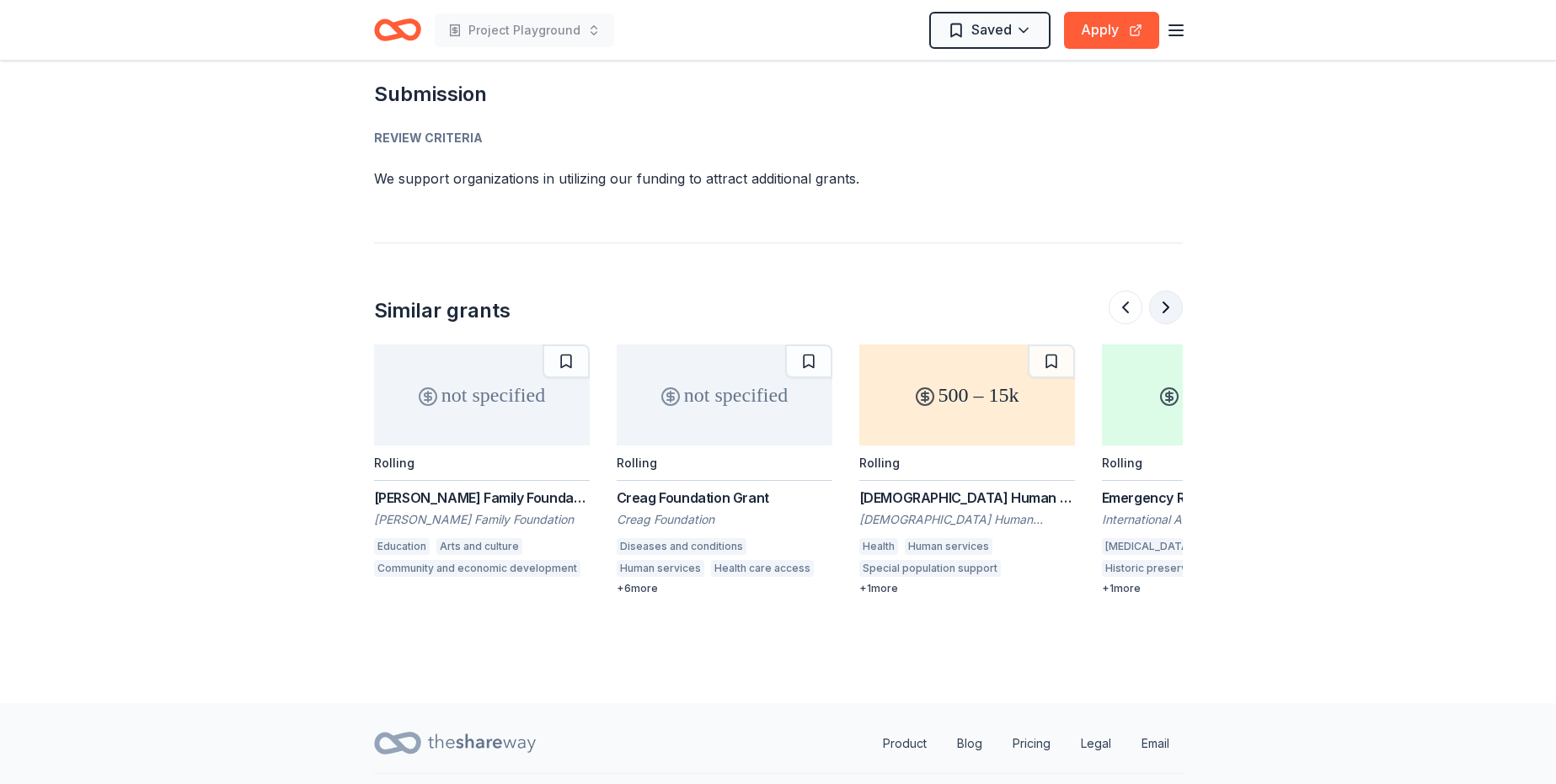
click at [1169, 291] on button at bounding box center [1165, 307] width 34 height 34
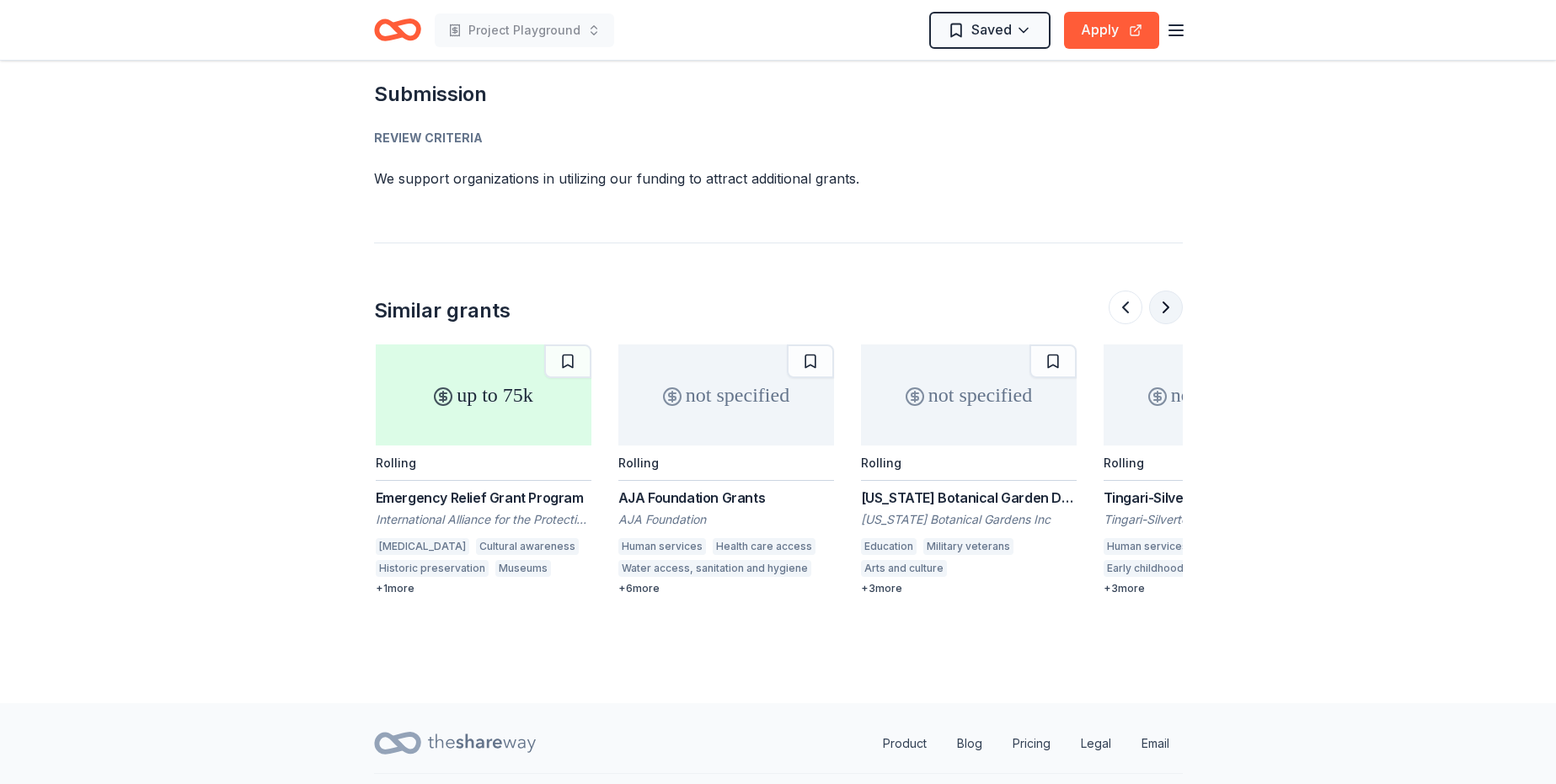
scroll to position [0, 1456]
click at [462, 382] on div "up to 75k" at bounding box center [482, 395] width 216 height 101
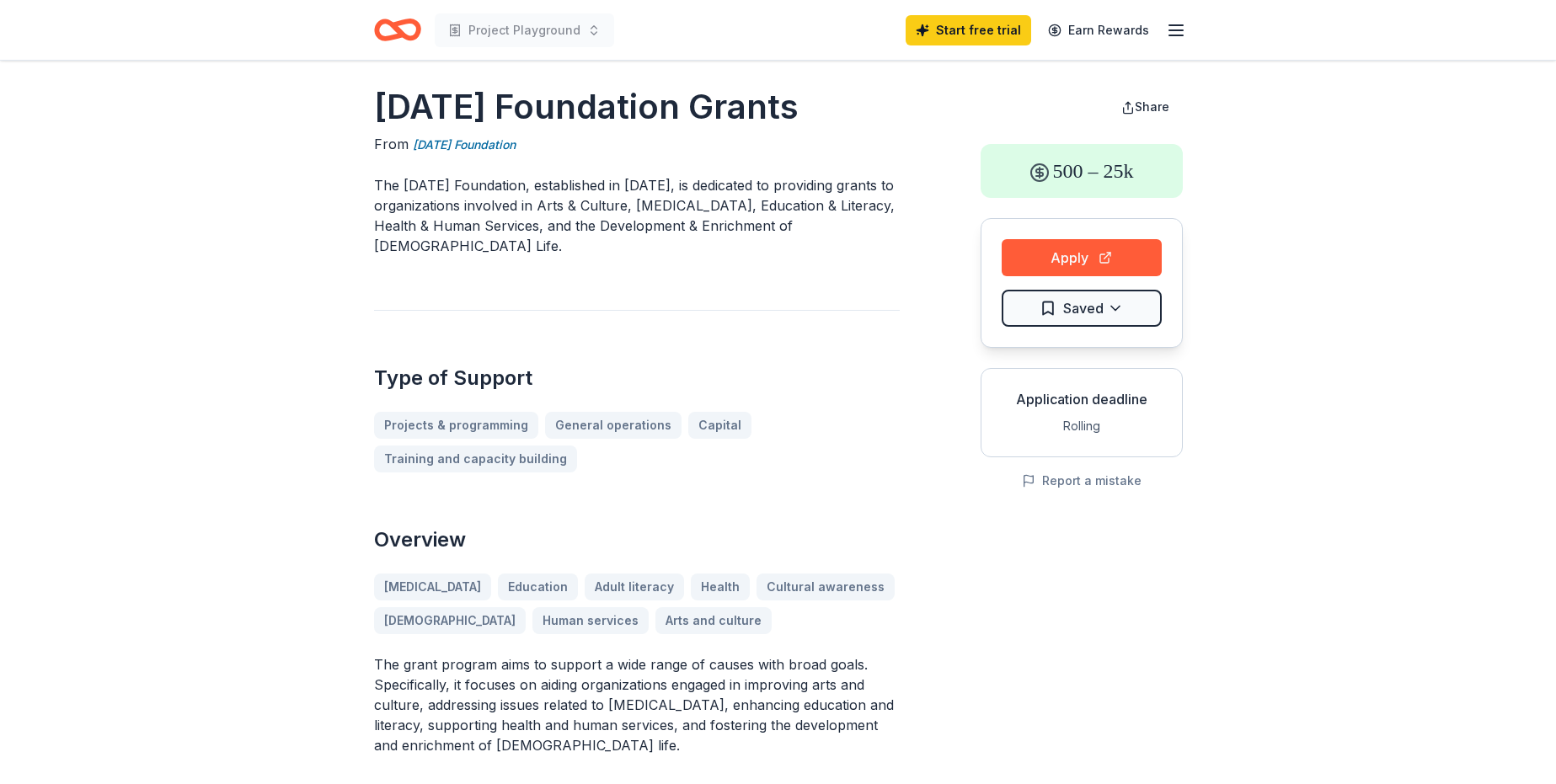
scroll to position [0, 0]
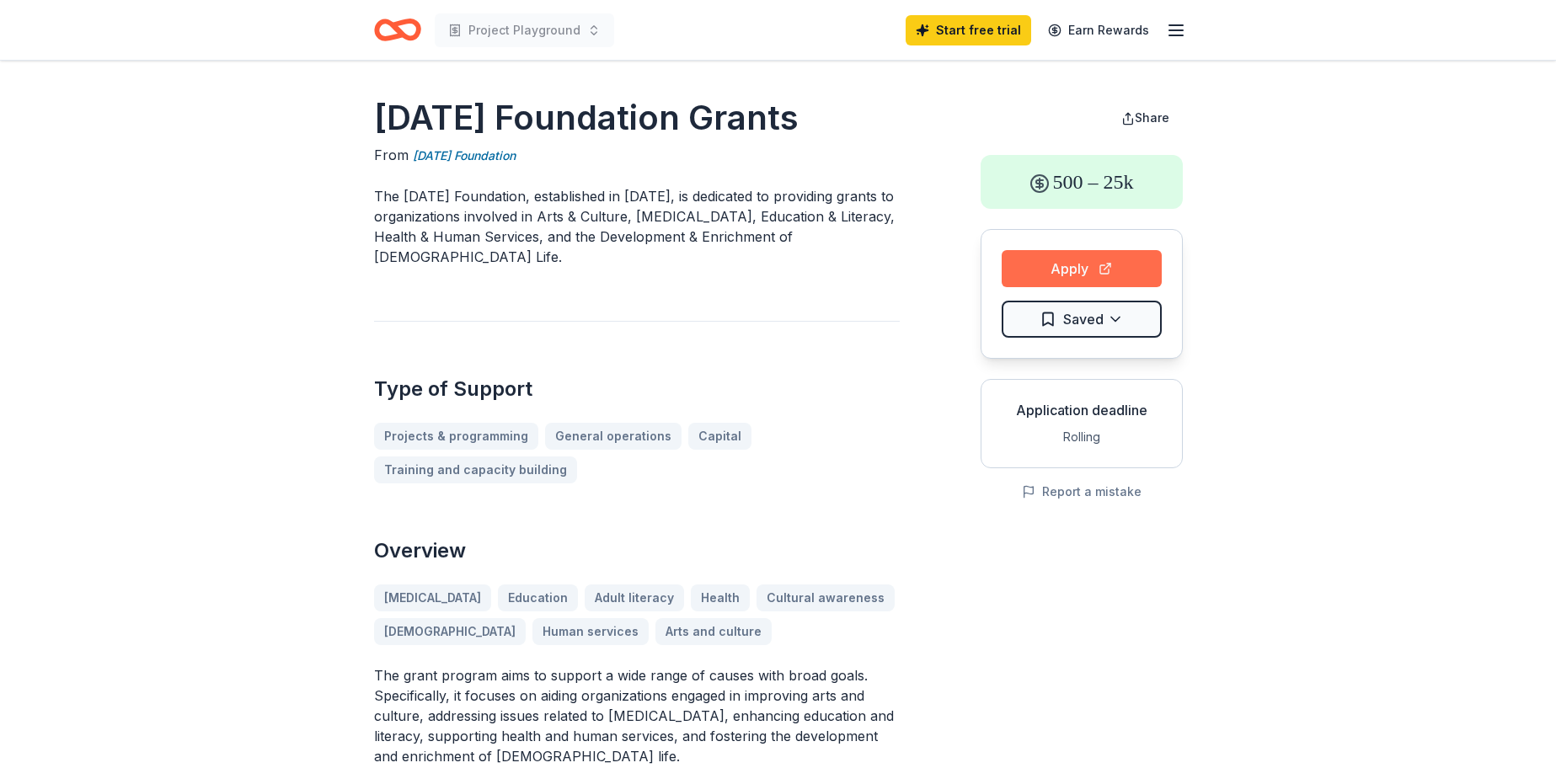
click at [1092, 266] on button "Apply" at bounding box center [1082, 268] width 160 height 37
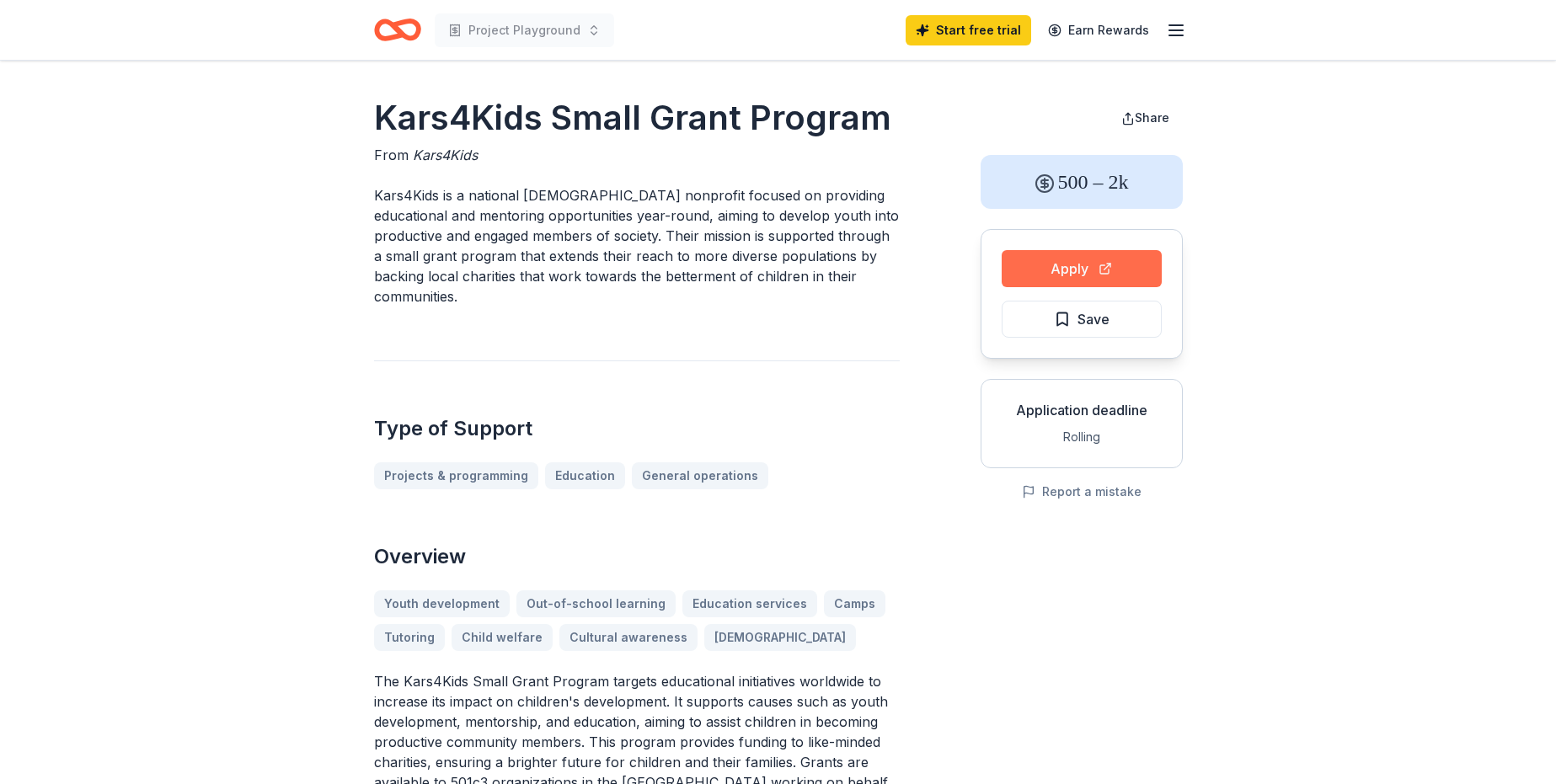
click at [1066, 266] on button "Apply" at bounding box center [1082, 268] width 160 height 37
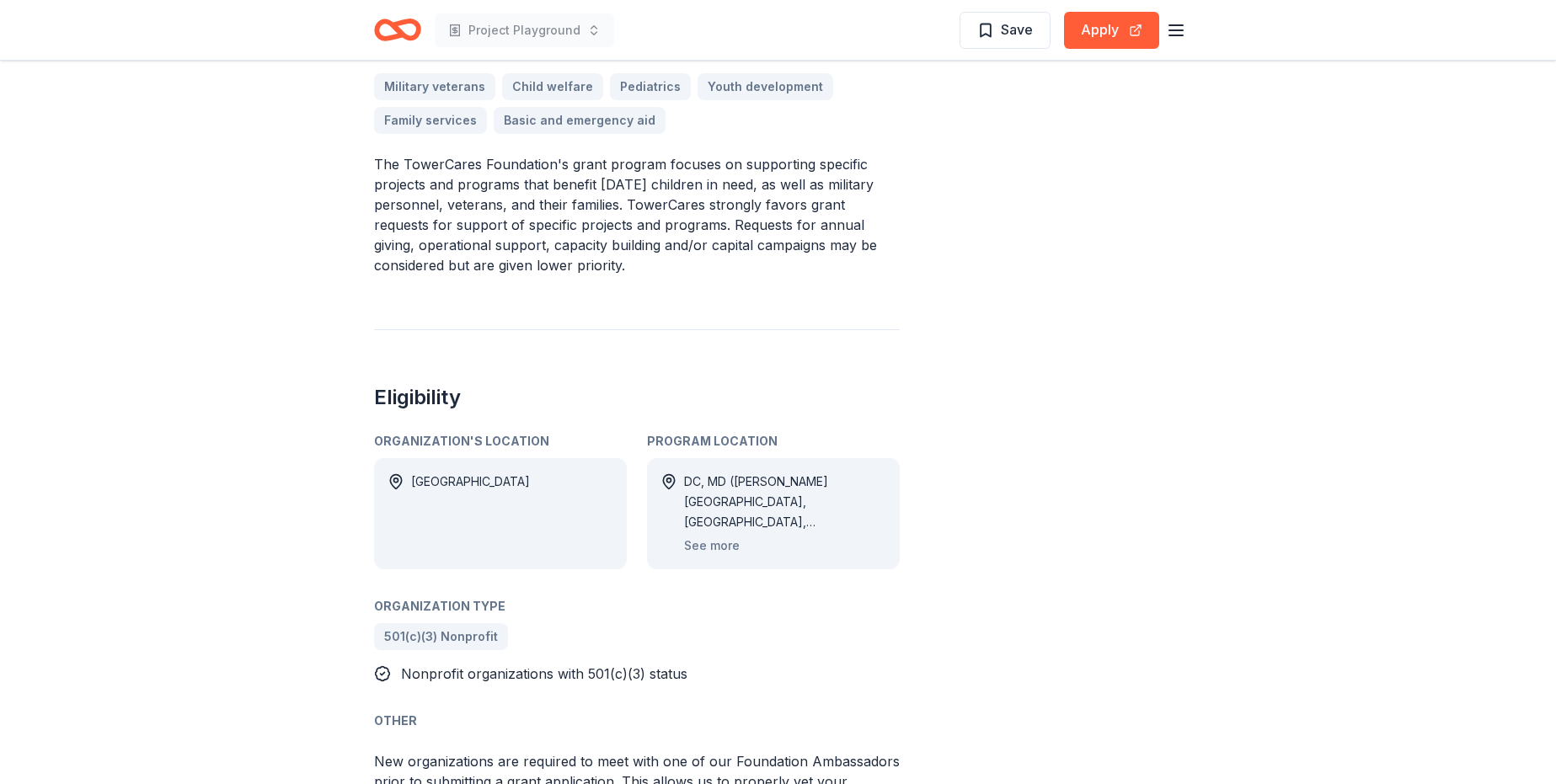
scroll to position [421, 0]
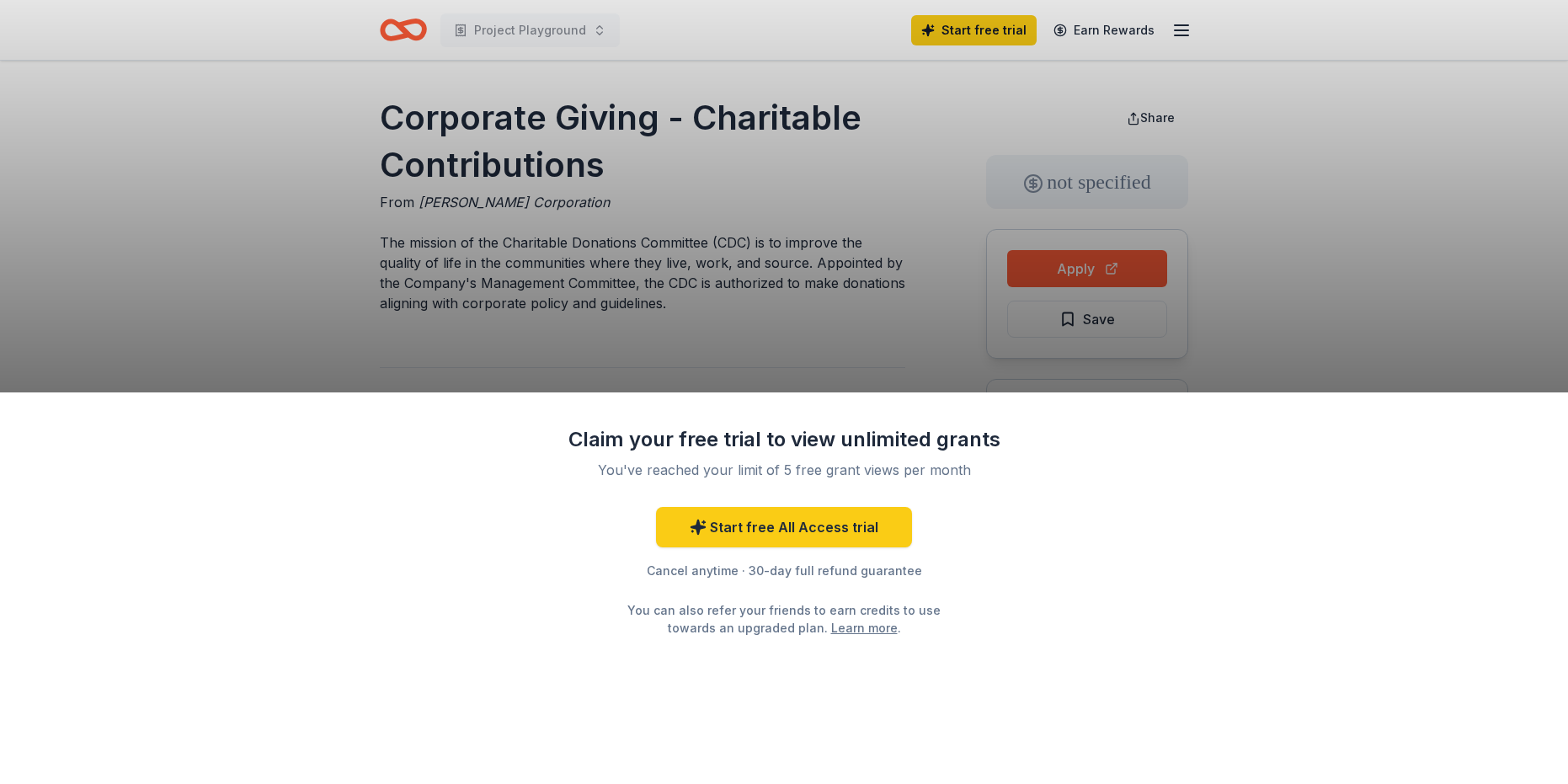
drag, startPoint x: 1377, startPoint y: 303, endPoint x: 1364, endPoint y: 309, distance: 14.3
click at [1368, 308] on div "Claim your free trial to view unlimited grants You've reached your limit of 5 f…" at bounding box center [784, 392] width 1568 height 784
click at [1338, 279] on div "Claim your free trial to view unlimited grants You've reached your limit of 5 f…" at bounding box center [784, 392] width 1568 height 784
click at [671, 245] on div "Claim your free trial to view unlimited grants You've reached your limit of 5 f…" at bounding box center [784, 392] width 1568 height 784
click at [722, 641] on div "Claim your free trial to view unlimited grants You've reached your limit of 5 f…" at bounding box center [784, 589] width 1568 height 393
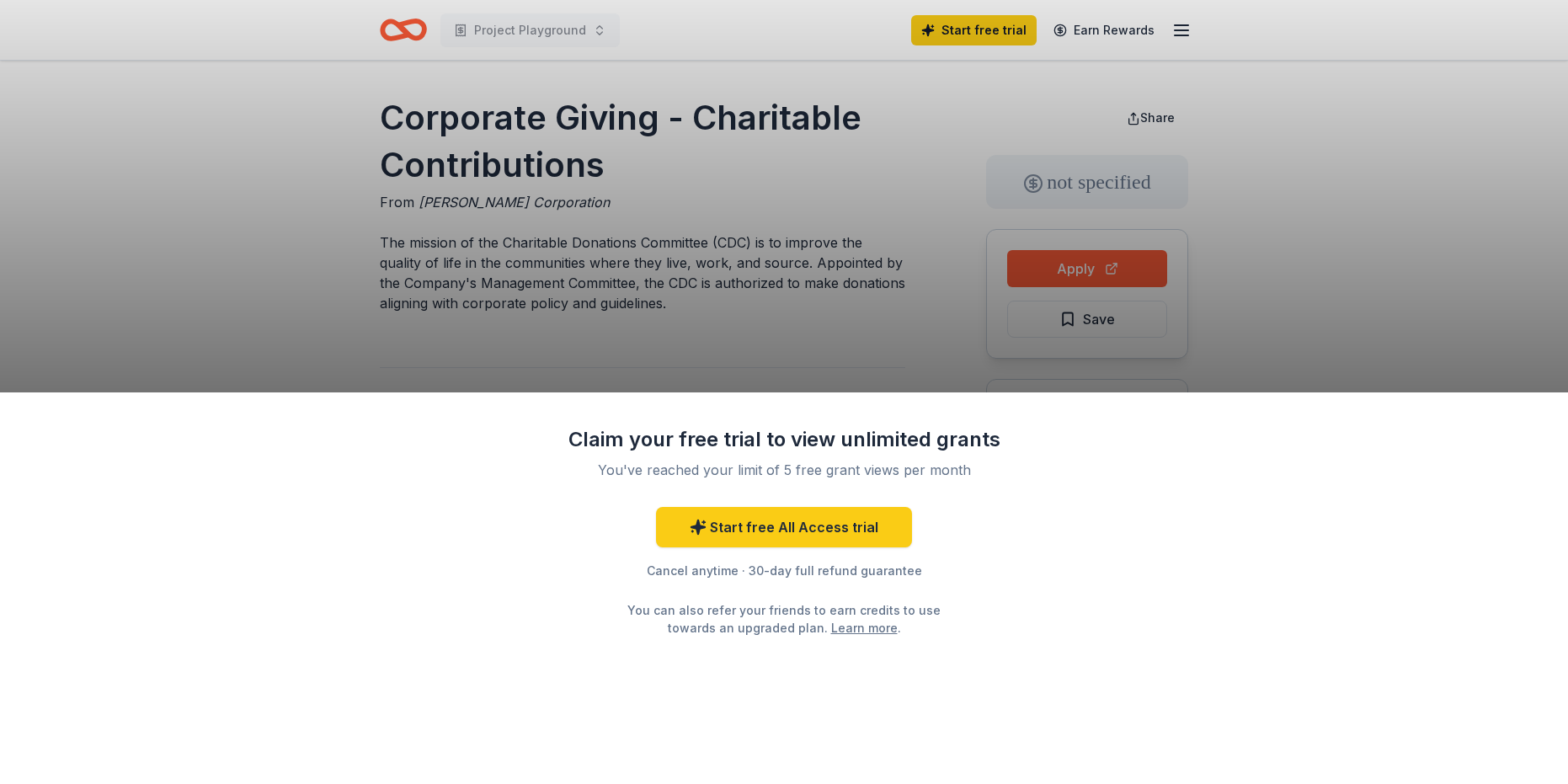
click at [744, 346] on div "Claim your free trial to view unlimited grants You've reached your limit of 5 f…" at bounding box center [784, 392] width 1568 height 784
click at [564, 291] on div "Claim your free trial to view unlimited grants You've reached your limit of 5 f…" at bounding box center [784, 392] width 1568 height 784
click at [837, 631] on link "Learn more" at bounding box center [864, 628] width 66 height 18
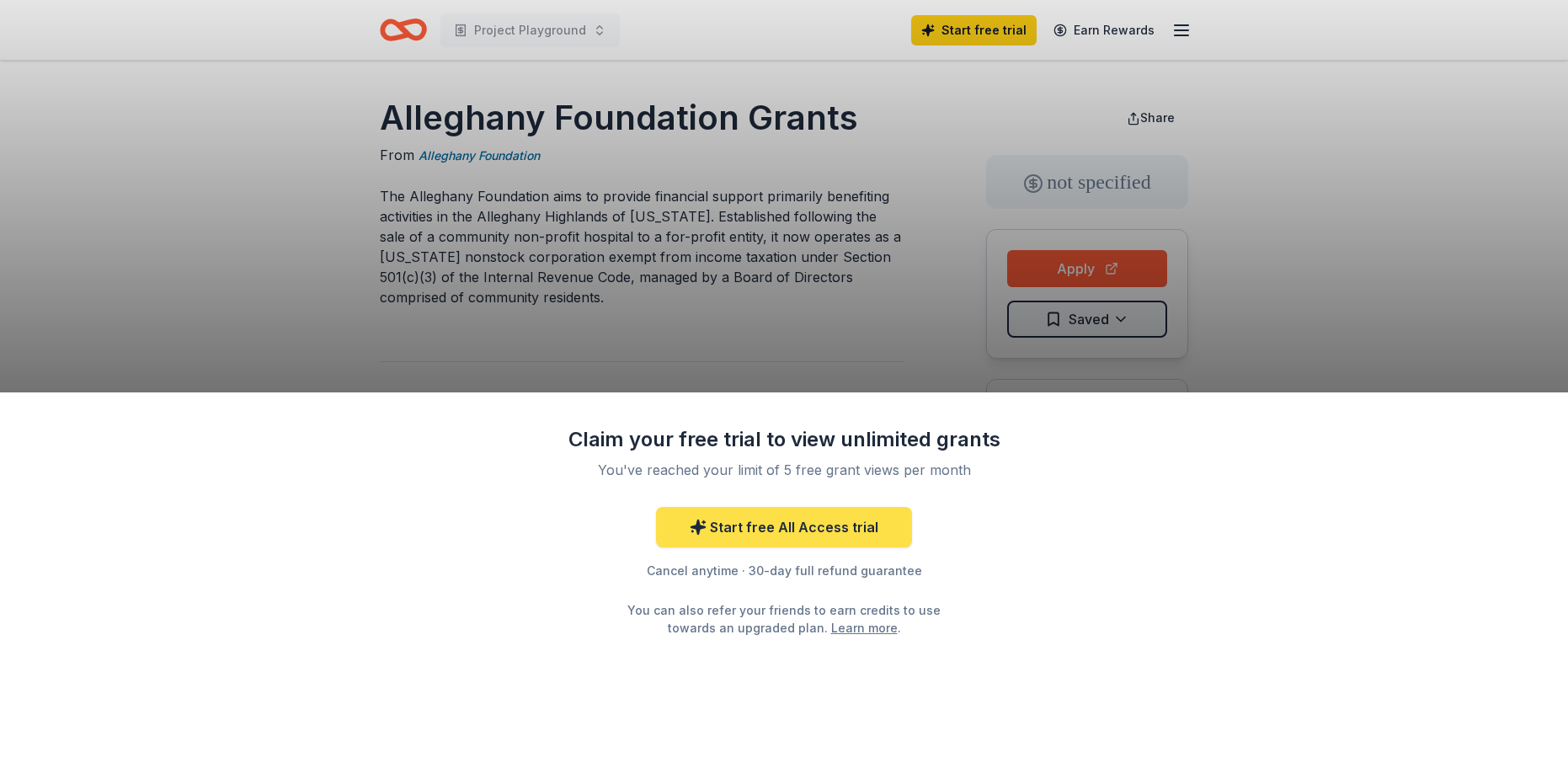
click at [775, 516] on link "Start free All Access trial" at bounding box center [784, 527] width 256 height 40
click at [773, 536] on link "Start free All Access trial" at bounding box center [784, 527] width 256 height 40
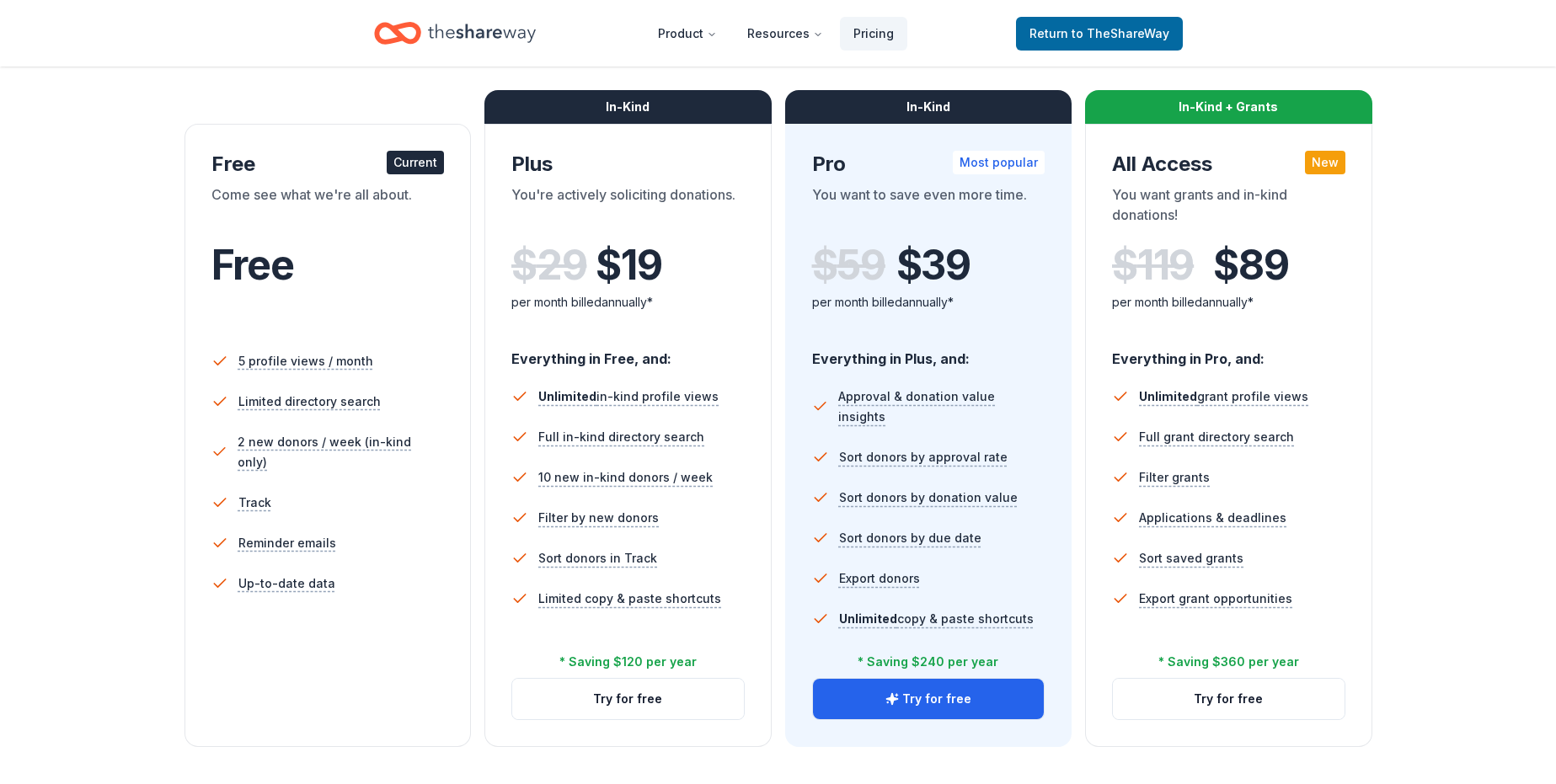
scroll to position [168, 0]
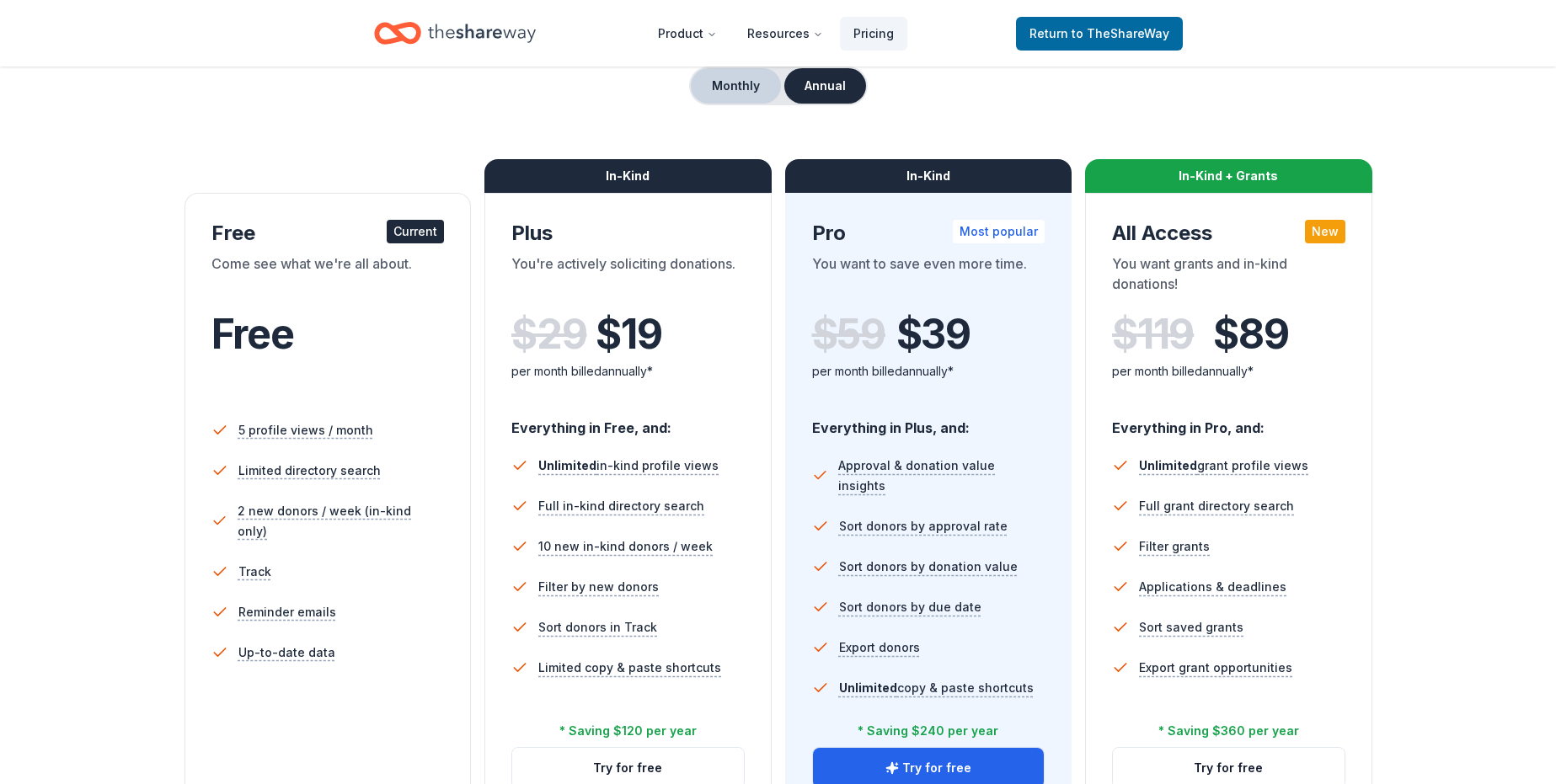
click at [738, 89] on button "Monthly" at bounding box center [735, 85] width 90 height 35
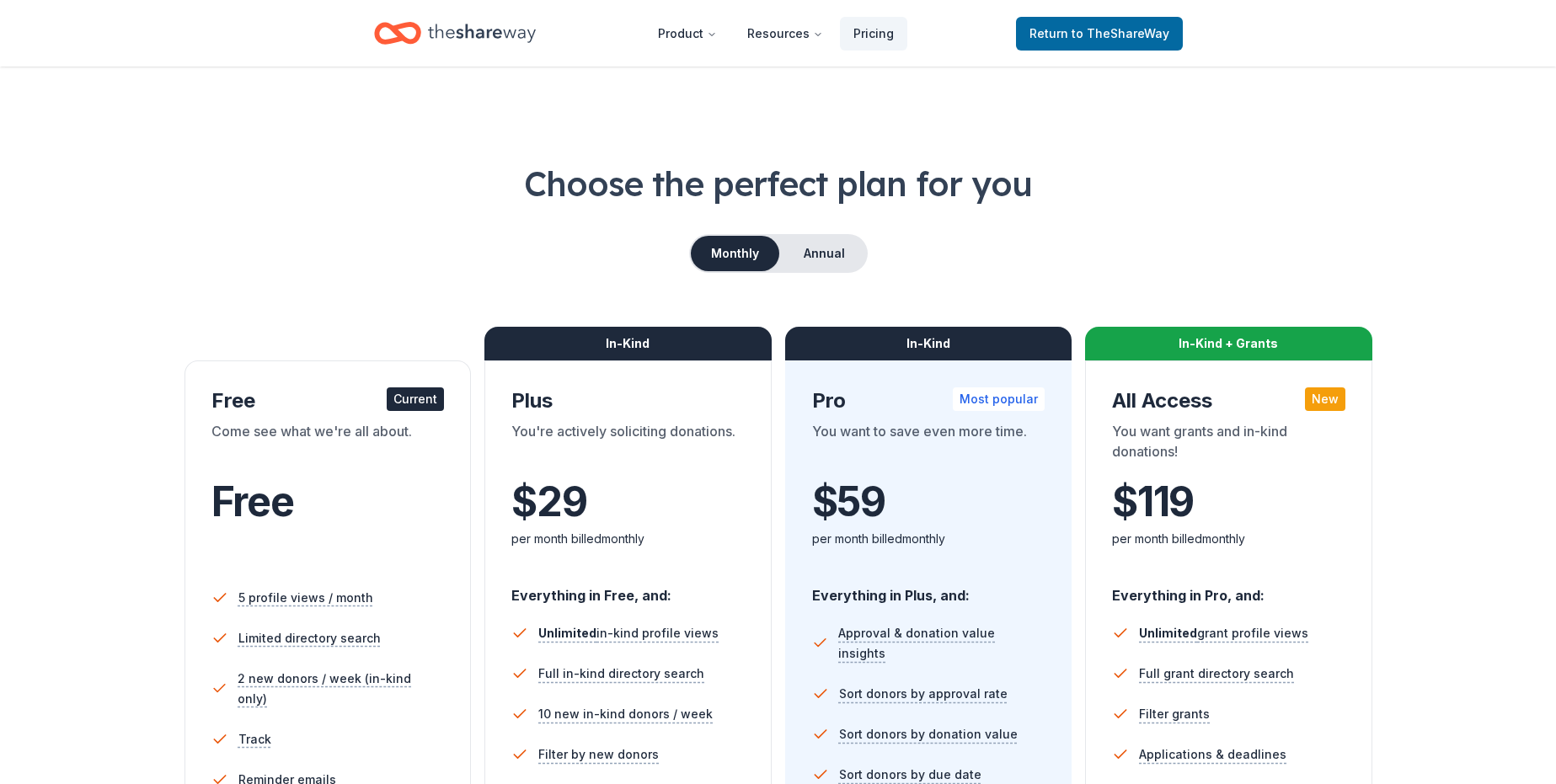
scroll to position [0, 0]
